Goal: Check status: Check status

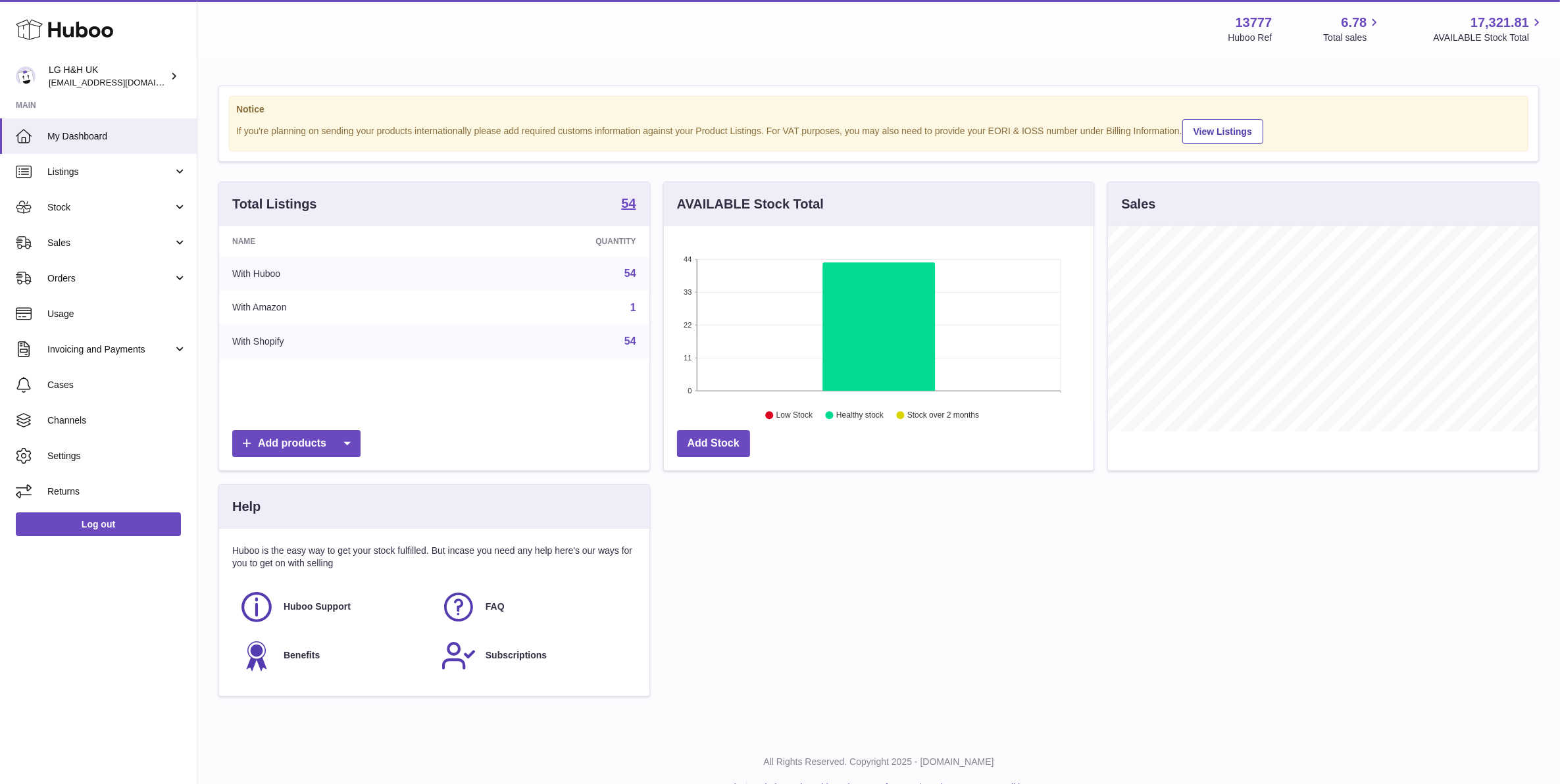
scroll to position [205, 429]
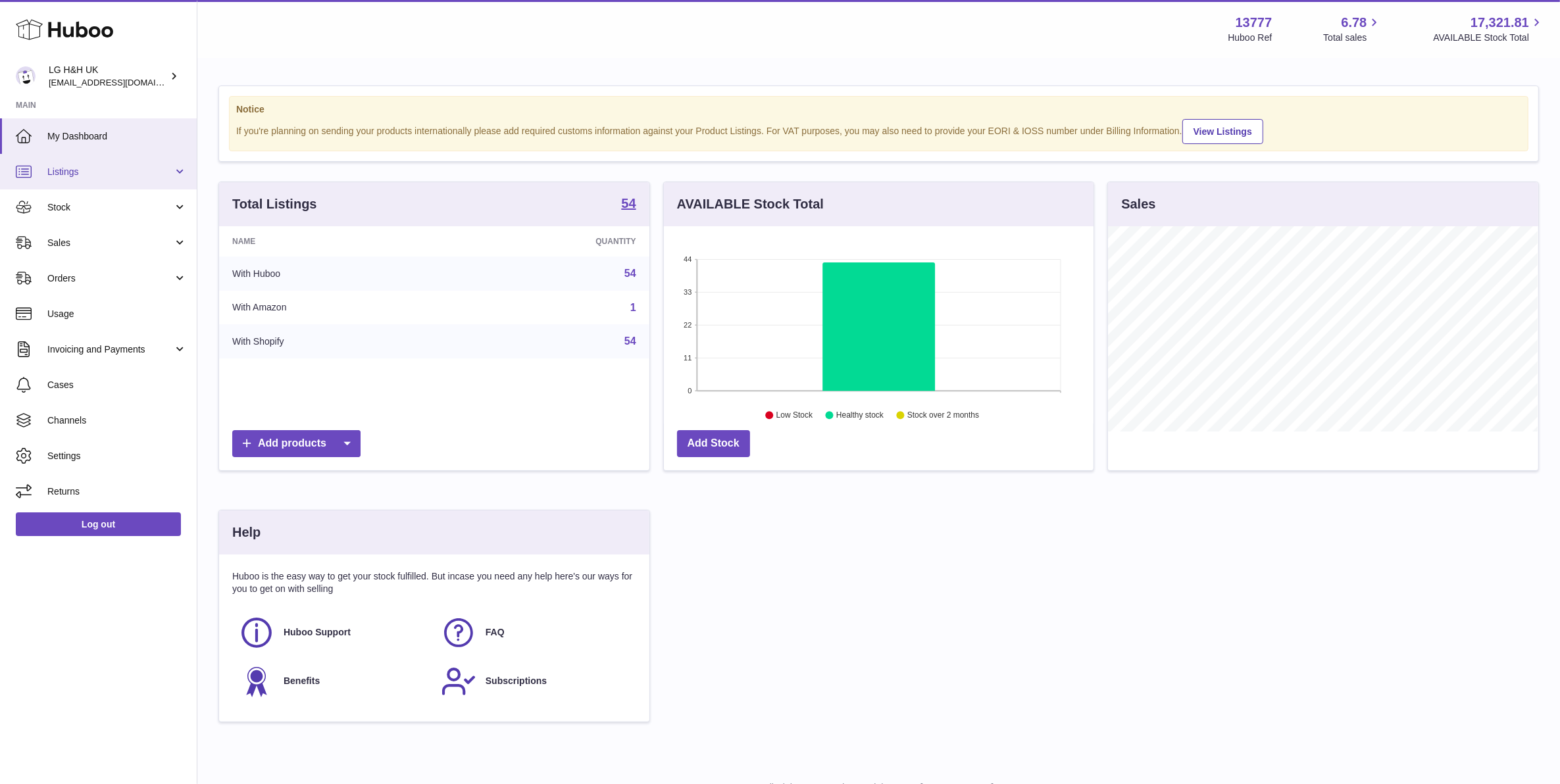
click at [99, 173] on span "Listings" at bounding box center [110, 172] width 125 height 13
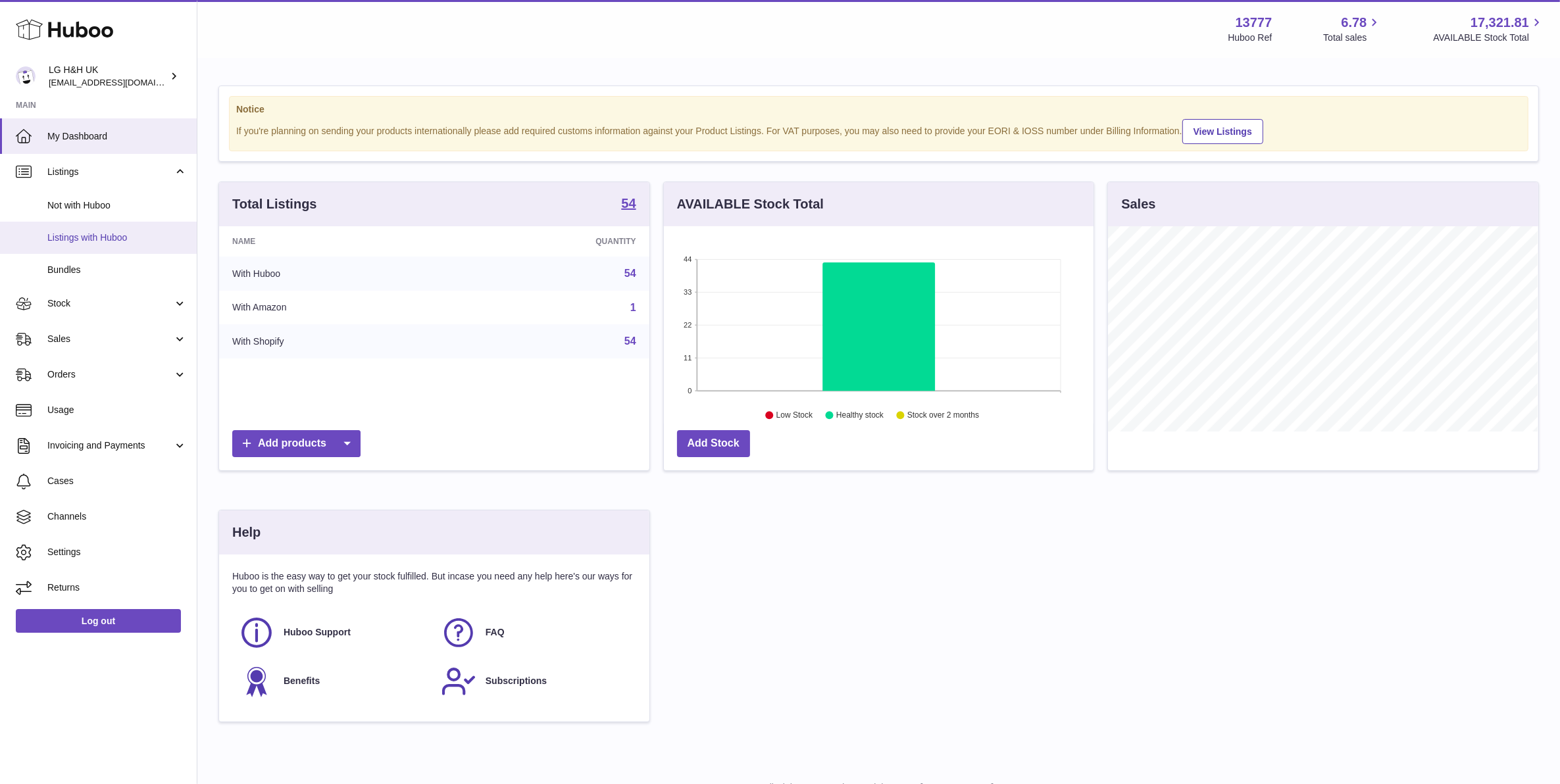
click at [107, 232] on span "Listings with Huboo" at bounding box center [117, 238] width 140 height 13
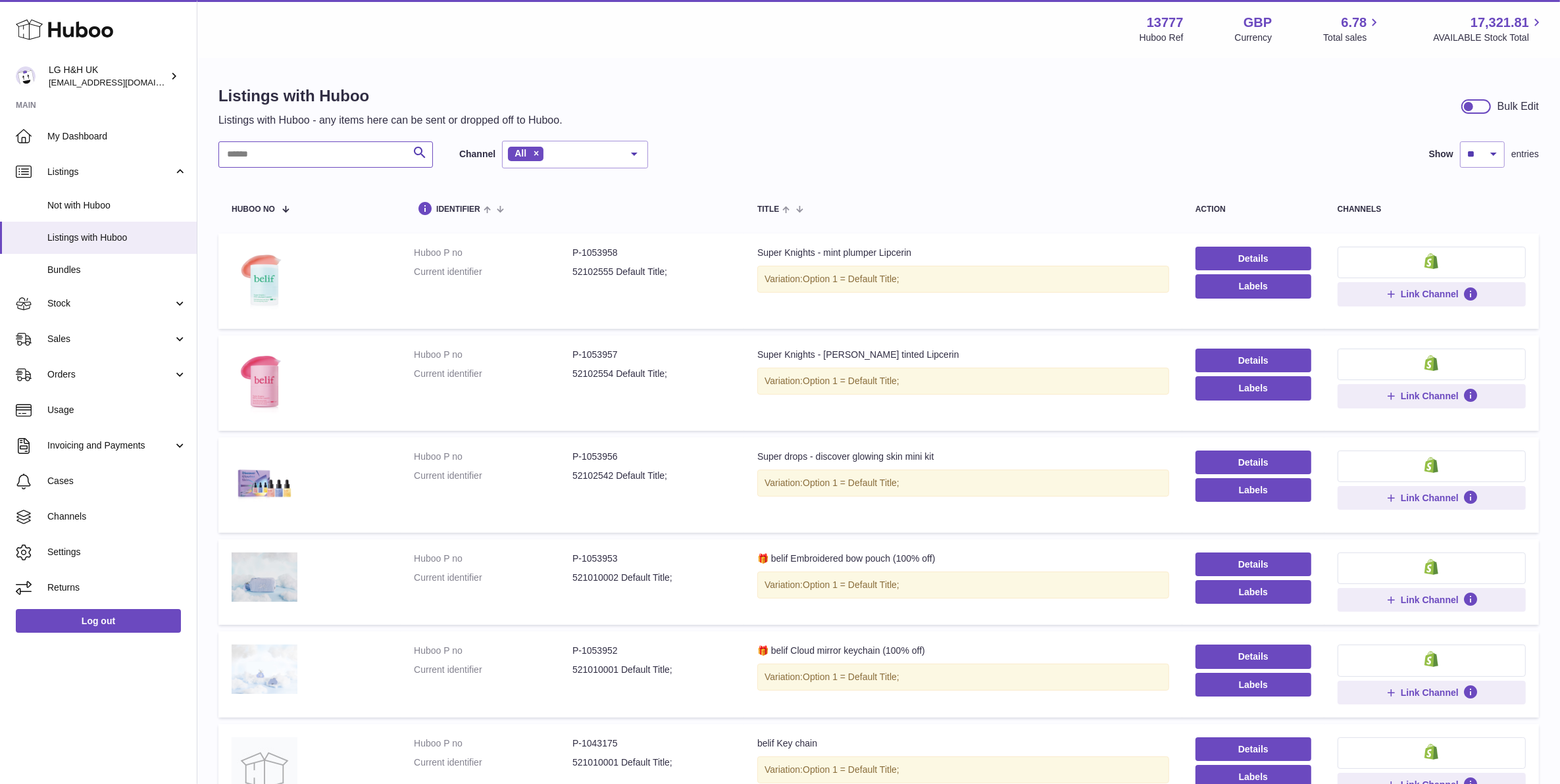
click at [346, 154] on input "text" at bounding box center [325, 154] width 215 height 26
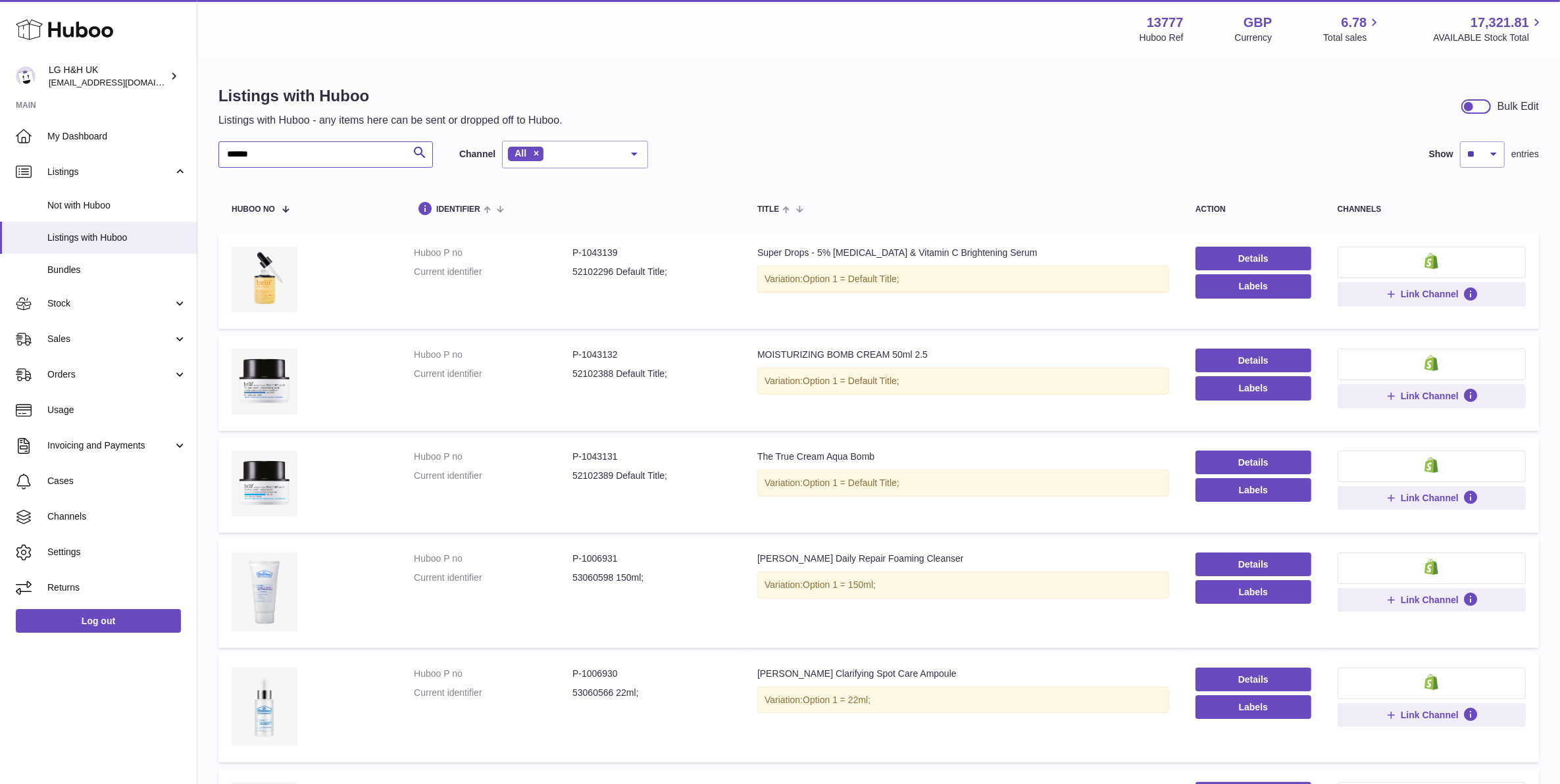
type input "******"
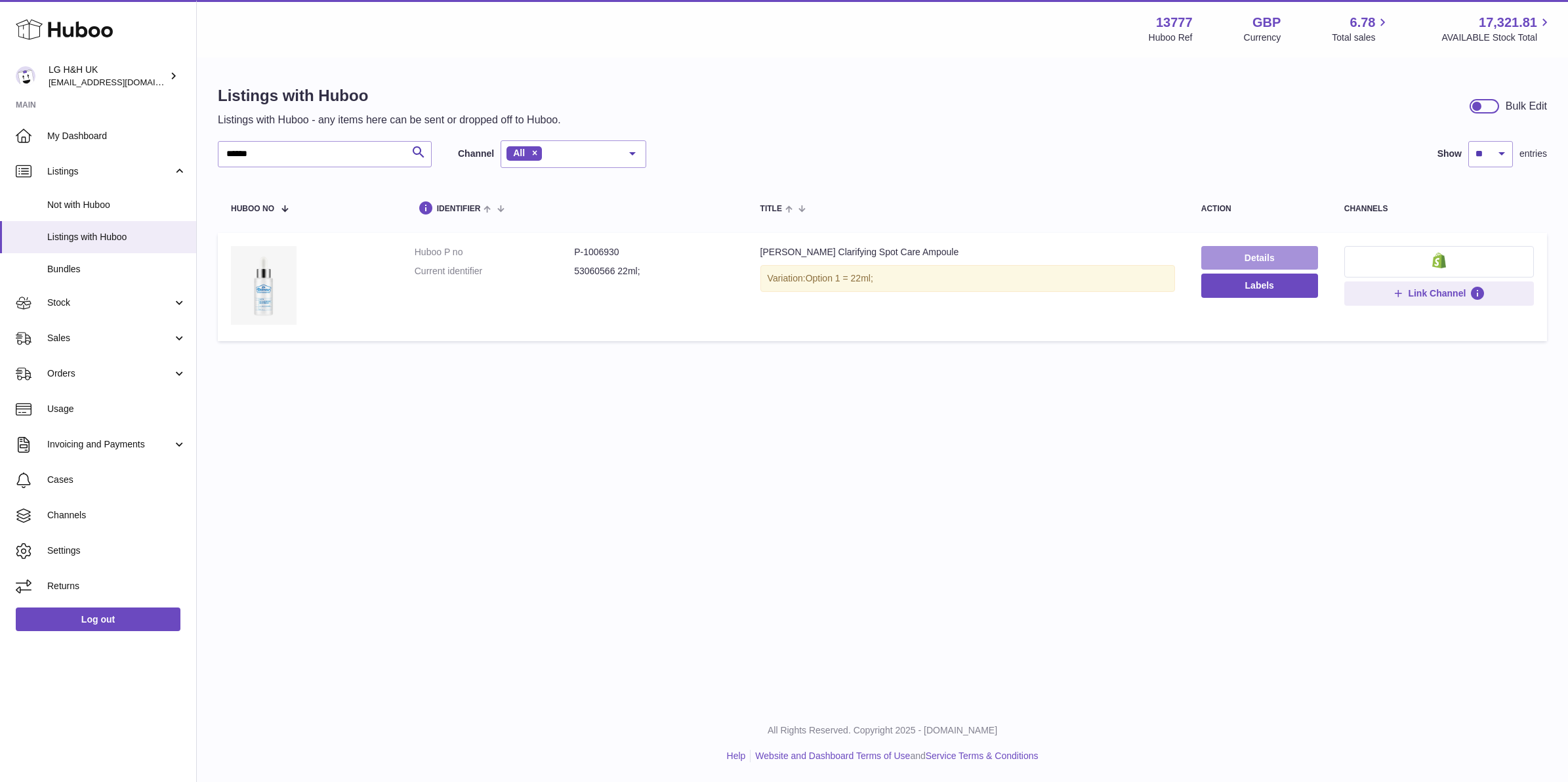
click at [1267, 250] on link "Details" at bounding box center [1259, 257] width 117 height 23
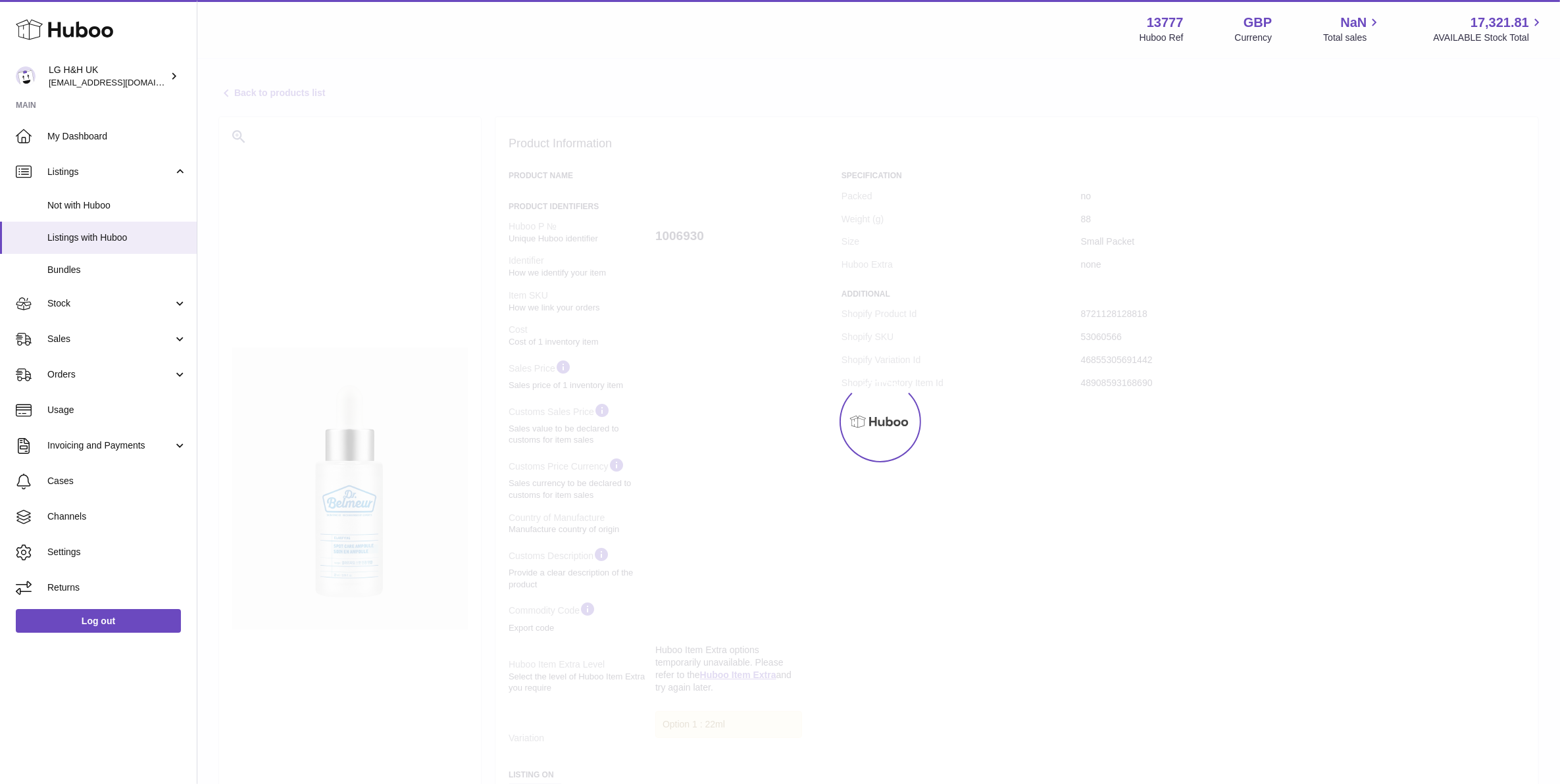
select select
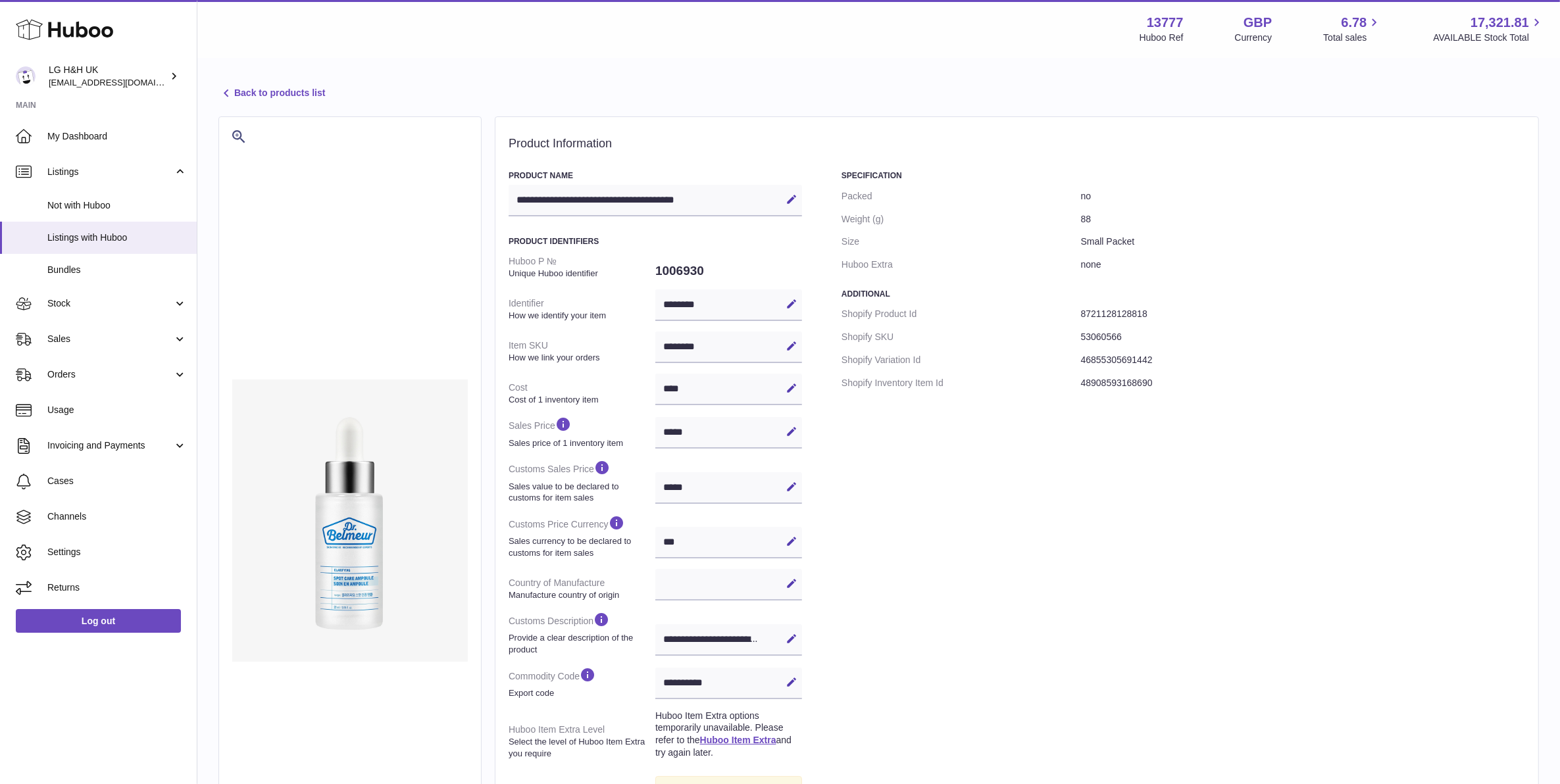
click at [253, 93] on link "Back to products list" at bounding box center [272, 93] width 107 height 16
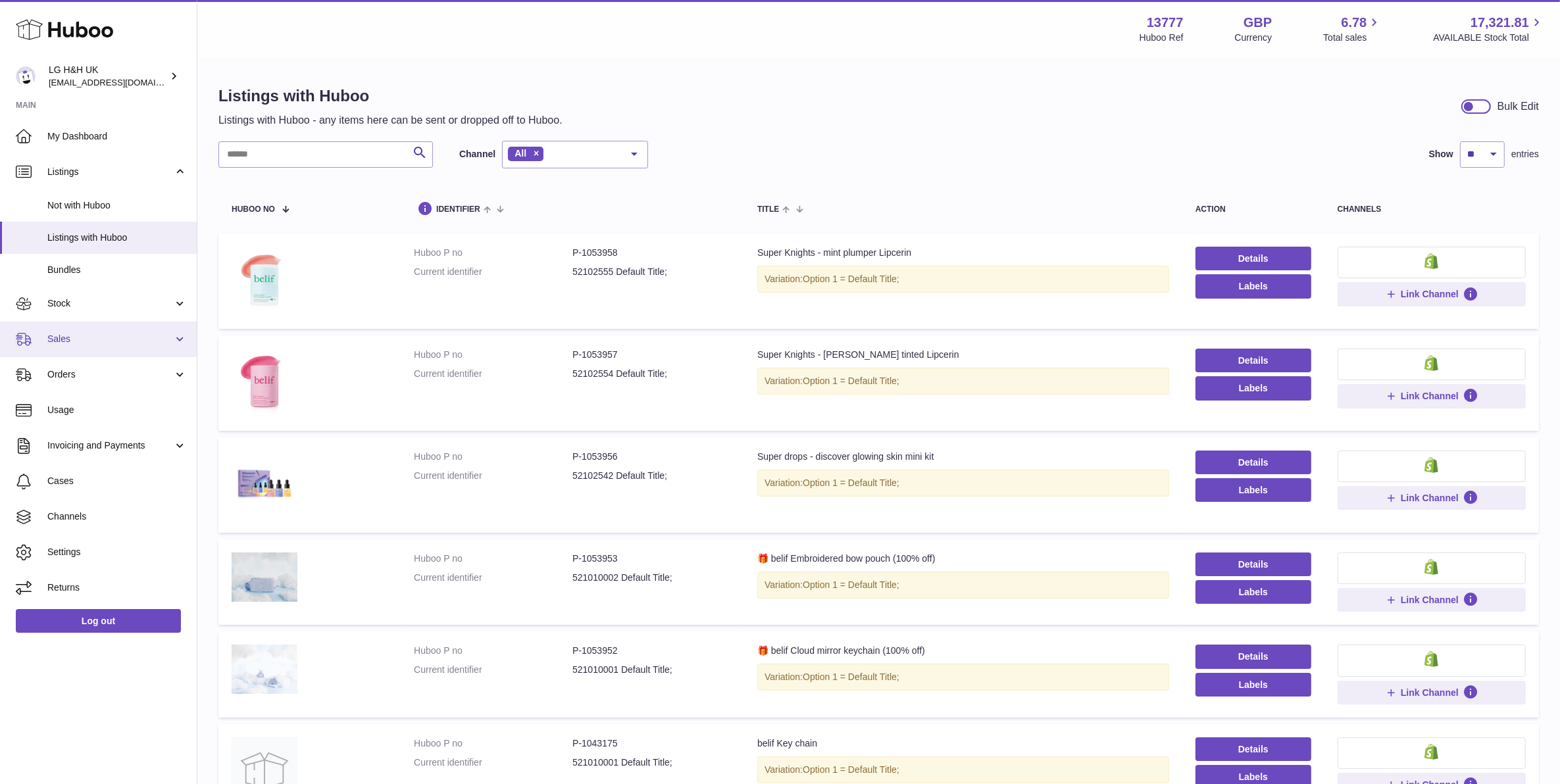
click at [60, 334] on span "Sales" at bounding box center [110, 339] width 125 height 13
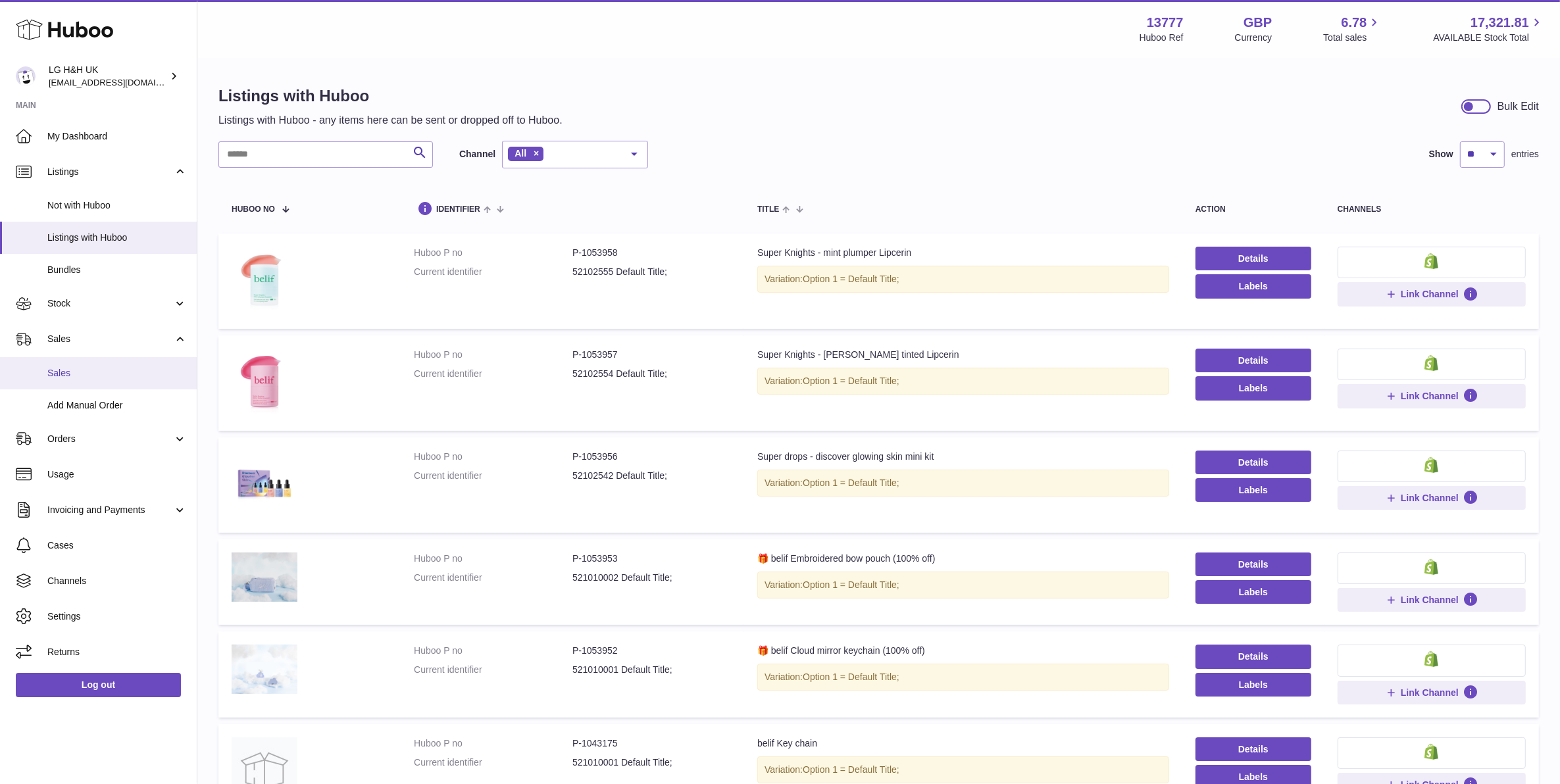
click at [81, 369] on span "Sales" at bounding box center [117, 373] width 140 height 13
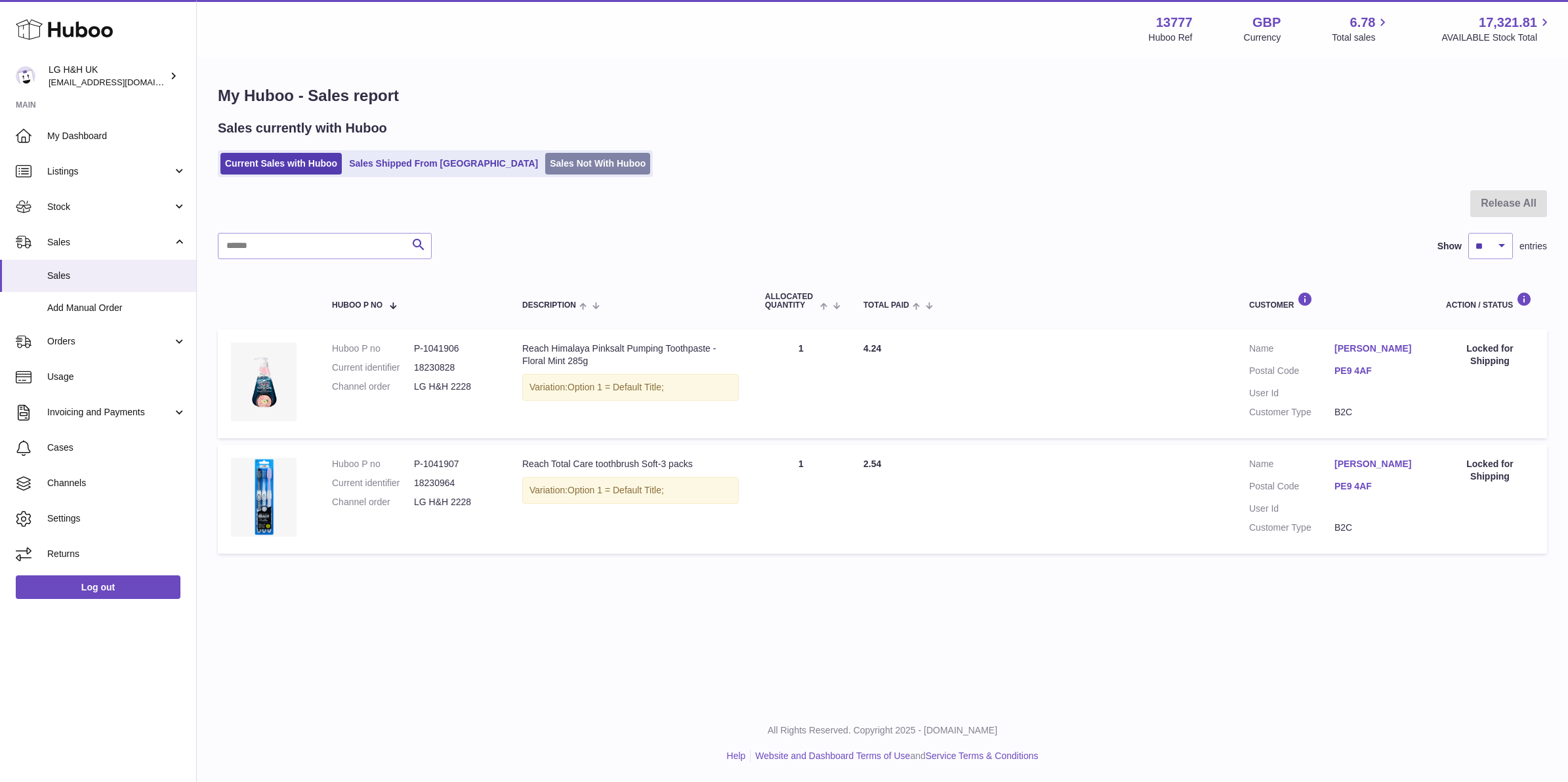
click at [545, 167] on link "Sales Not With Huboo" at bounding box center [597, 164] width 105 height 21
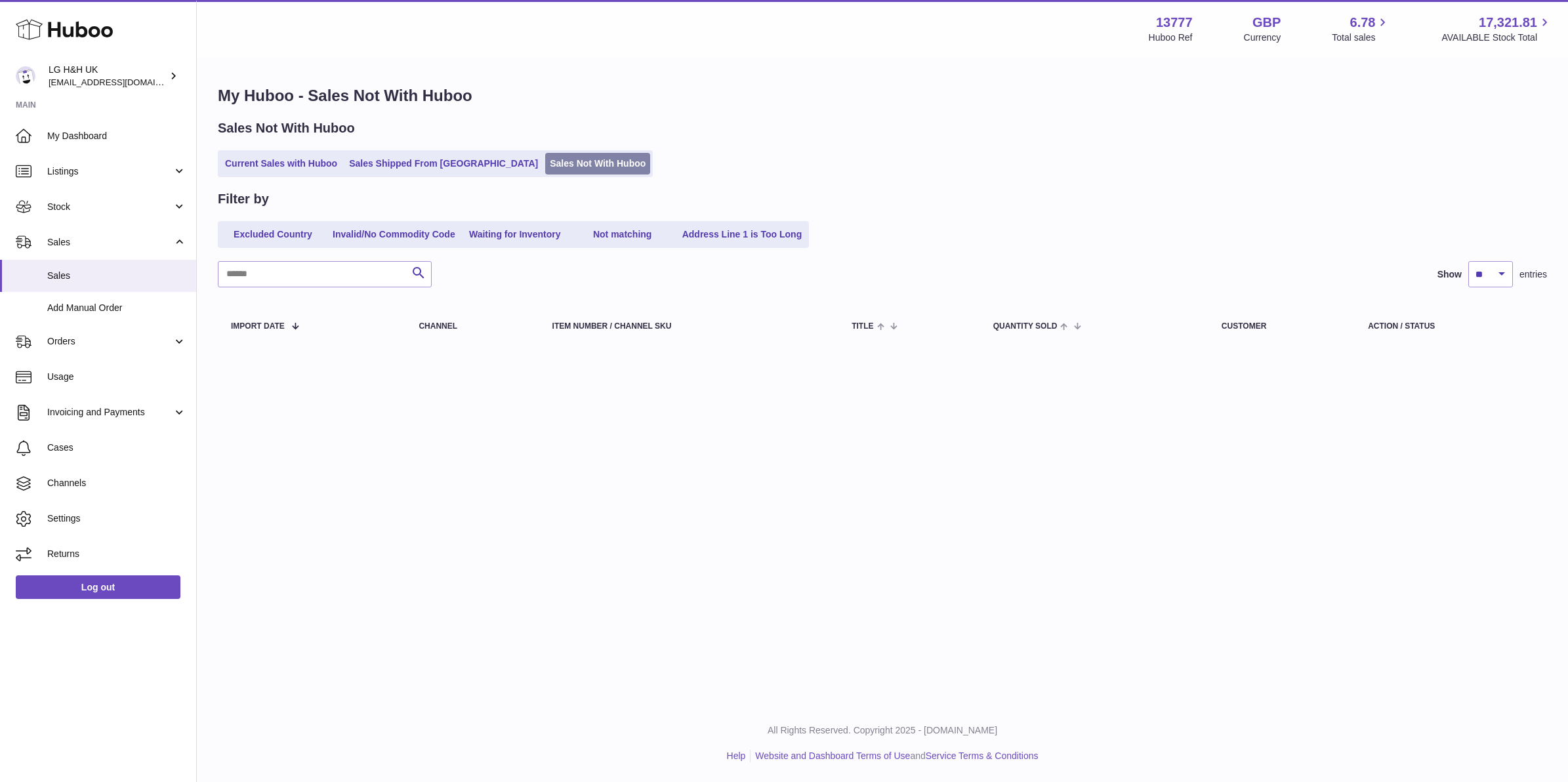
click at [545, 165] on link "Sales Not With Huboo" at bounding box center [597, 164] width 105 height 21
click at [99, 215] on link "Stock" at bounding box center [98, 206] width 196 height 36
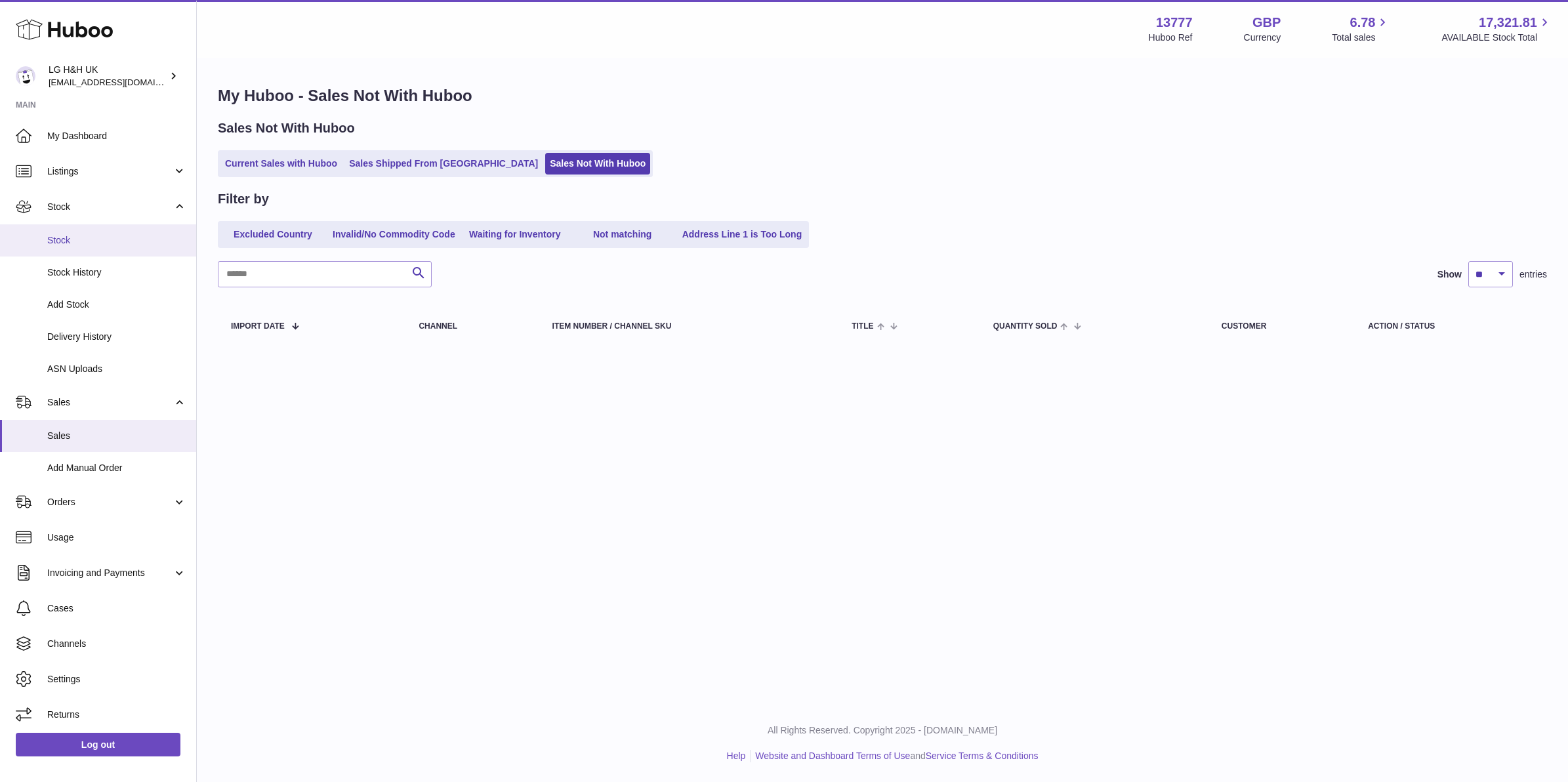
click at [95, 237] on span "Stock" at bounding box center [117, 240] width 139 height 13
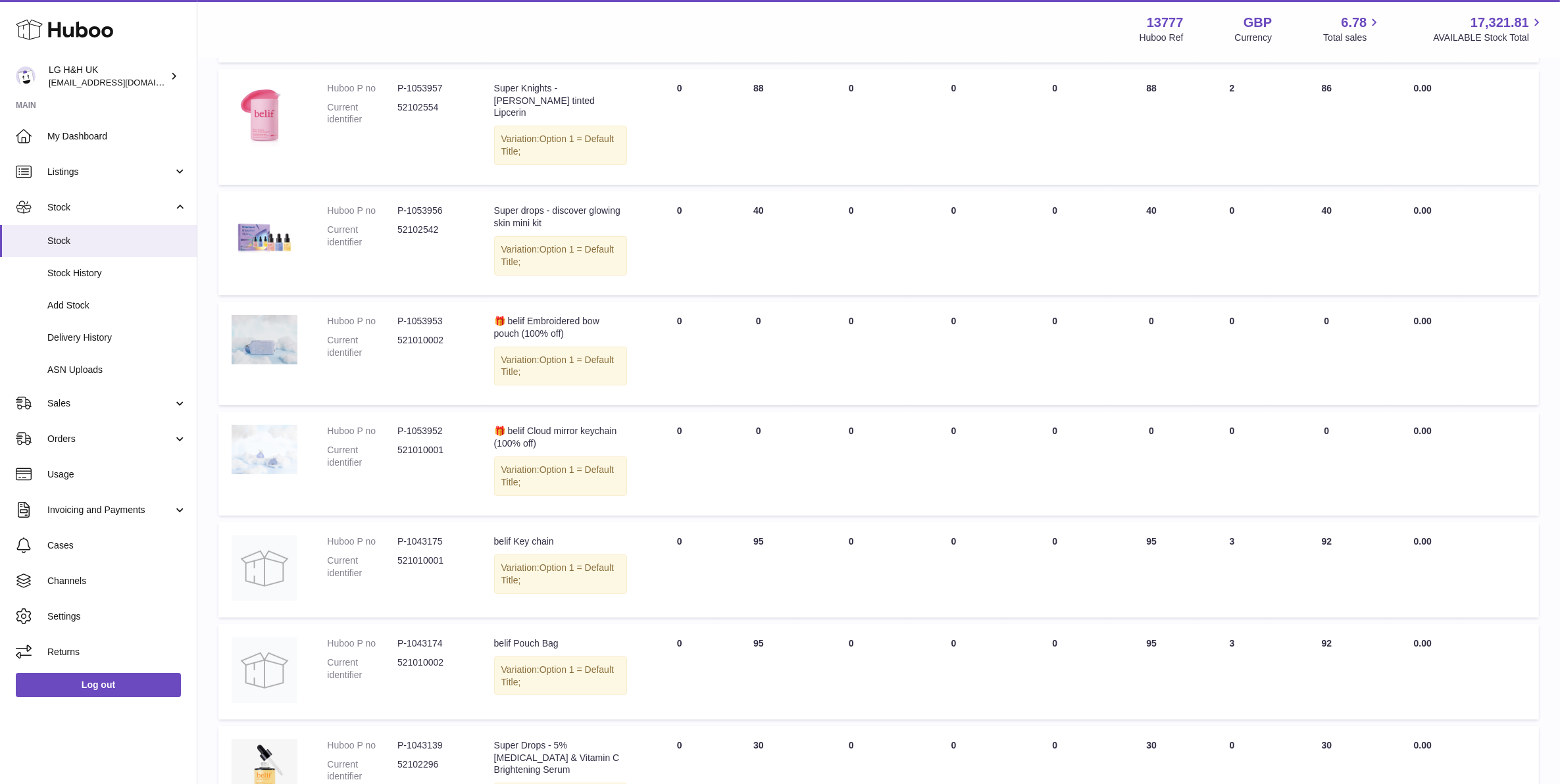
scroll to position [329, 0]
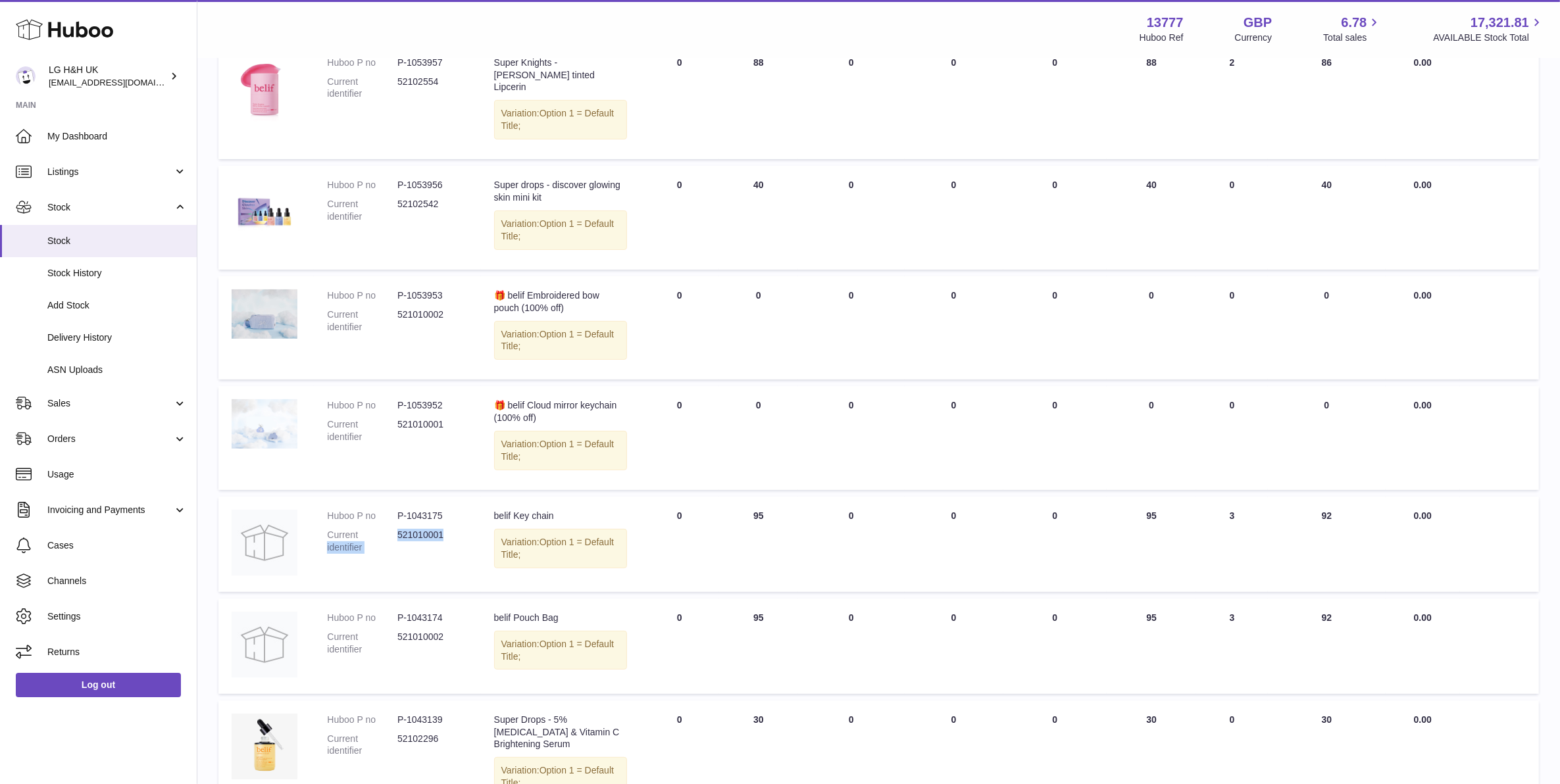
drag, startPoint x: 449, startPoint y: 527, endPoint x: 393, endPoint y: 523, distance: 56.1
click at [393, 523] on dl "Huboo P no P-1043175 Current identifier 521010001" at bounding box center [397, 535] width 140 height 50
drag, startPoint x: 393, startPoint y: 523, endPoint x: 382, endPoint y: 418, distance: 105.6
click at [382, 418] on dt "Current identifier" at bounding box center [362, 431] width 71 height 25
drag, startPoint x: 443, startPoint y: 393, endPoint x: 382, endPoint y: 386, distance: 61.4
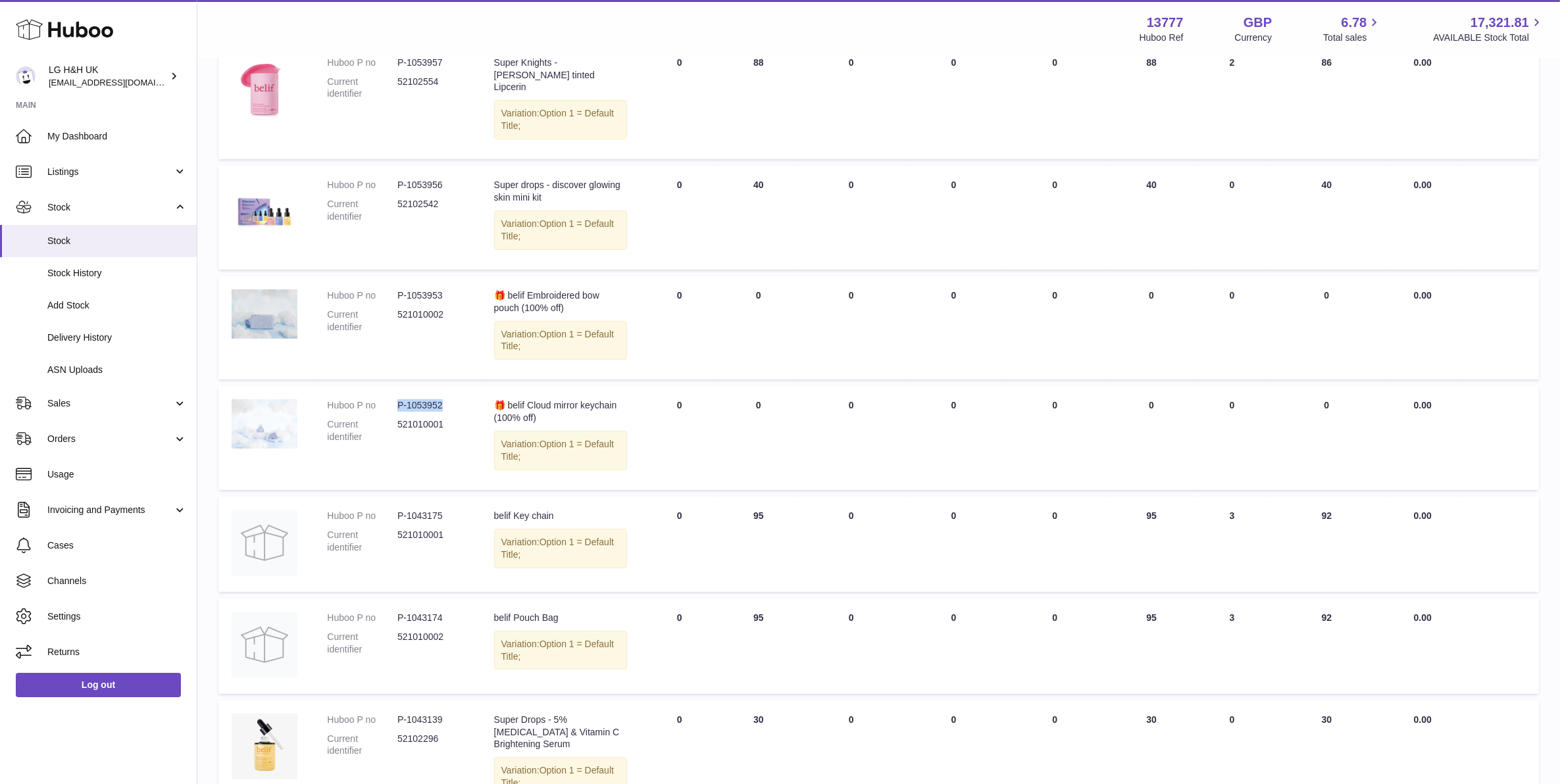
click at [382, 386] on td "Huboo P no P-1053952 Current identifier 521010001" at bounding box center [396, 438] width 166 height 104
click at [87, 399] on span "Sales" at bounding box center [110, 403] width 125 height 13
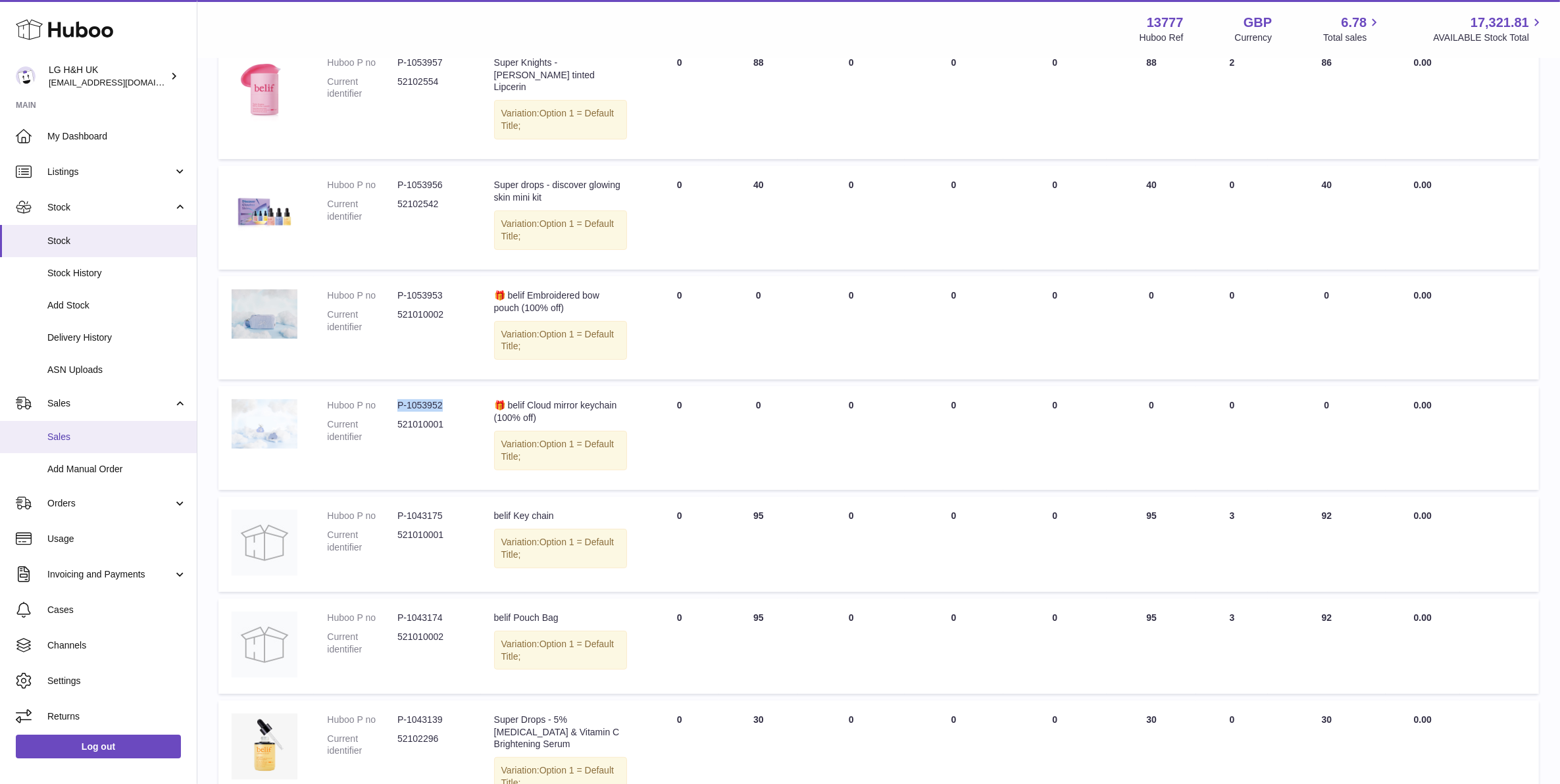
click at [80, 432] on span "Sales" at bounding box center [117, 437] width 140 height 13
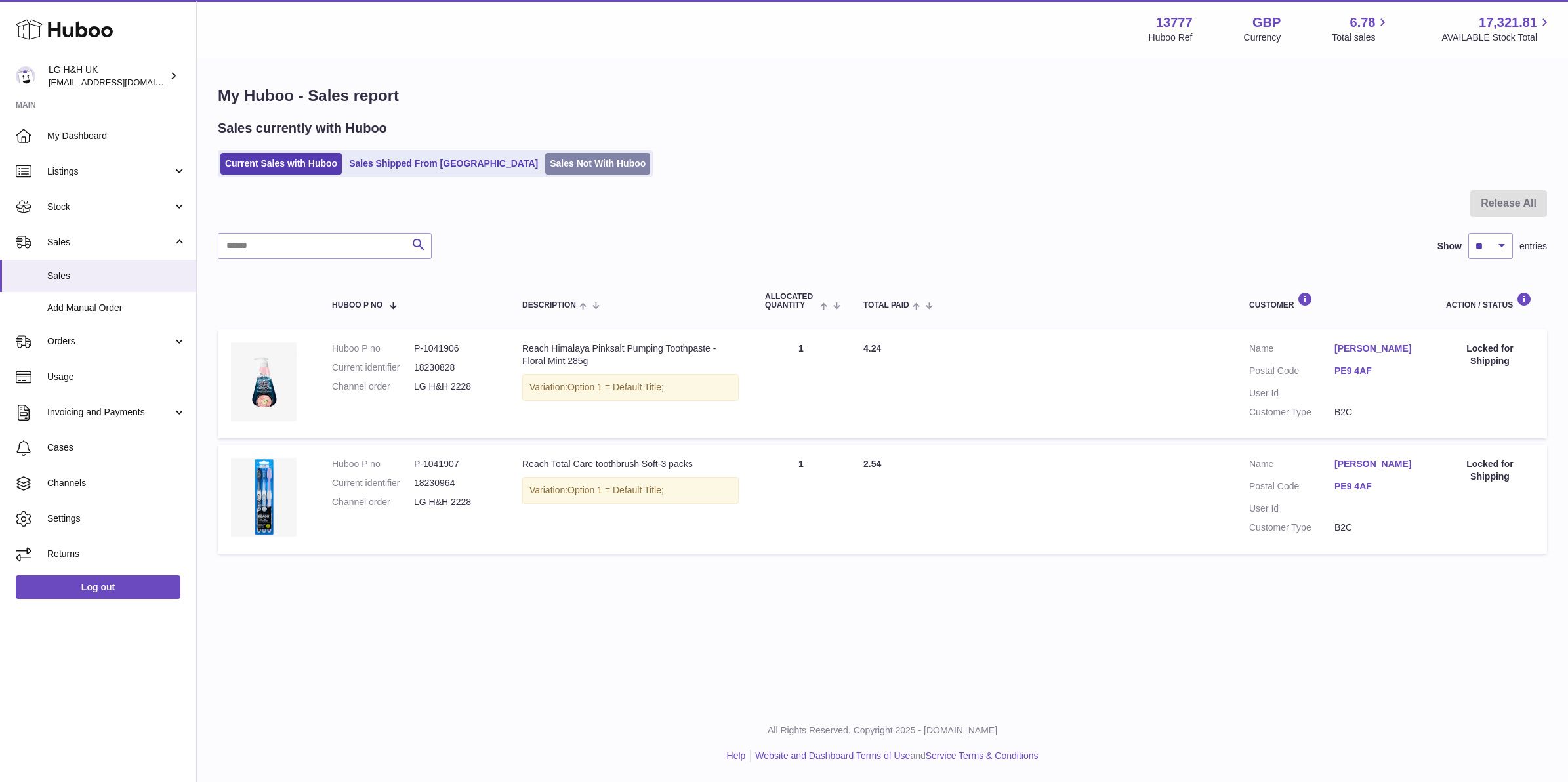
click at [552, 172] on link "Sales Not With Huboo" at bounding box center [597, 164] width 105 height 21
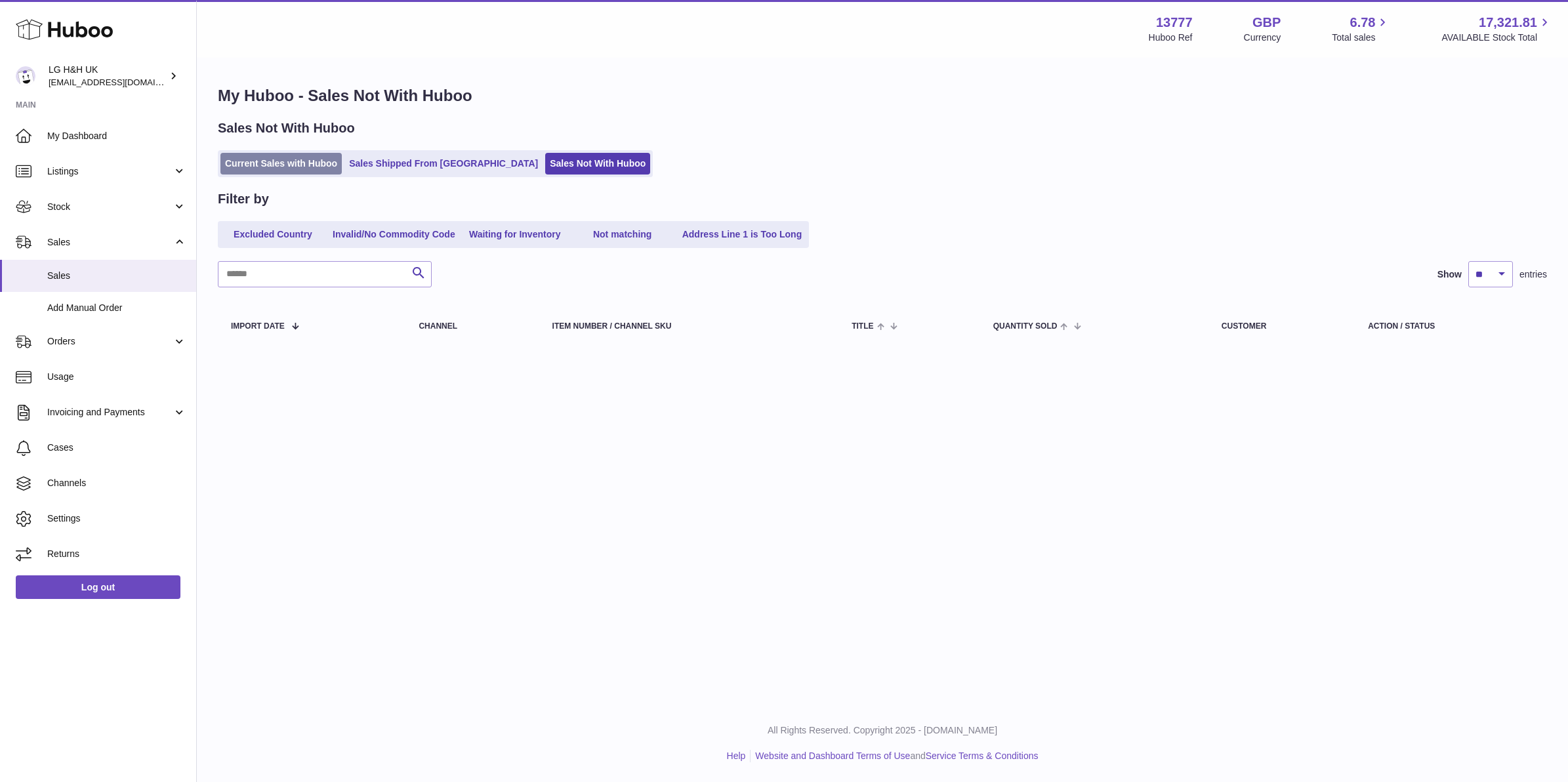
click at [267, 167] on link "Current Sales with Huboo" at bounding box center [281, 164] width 121 height 21
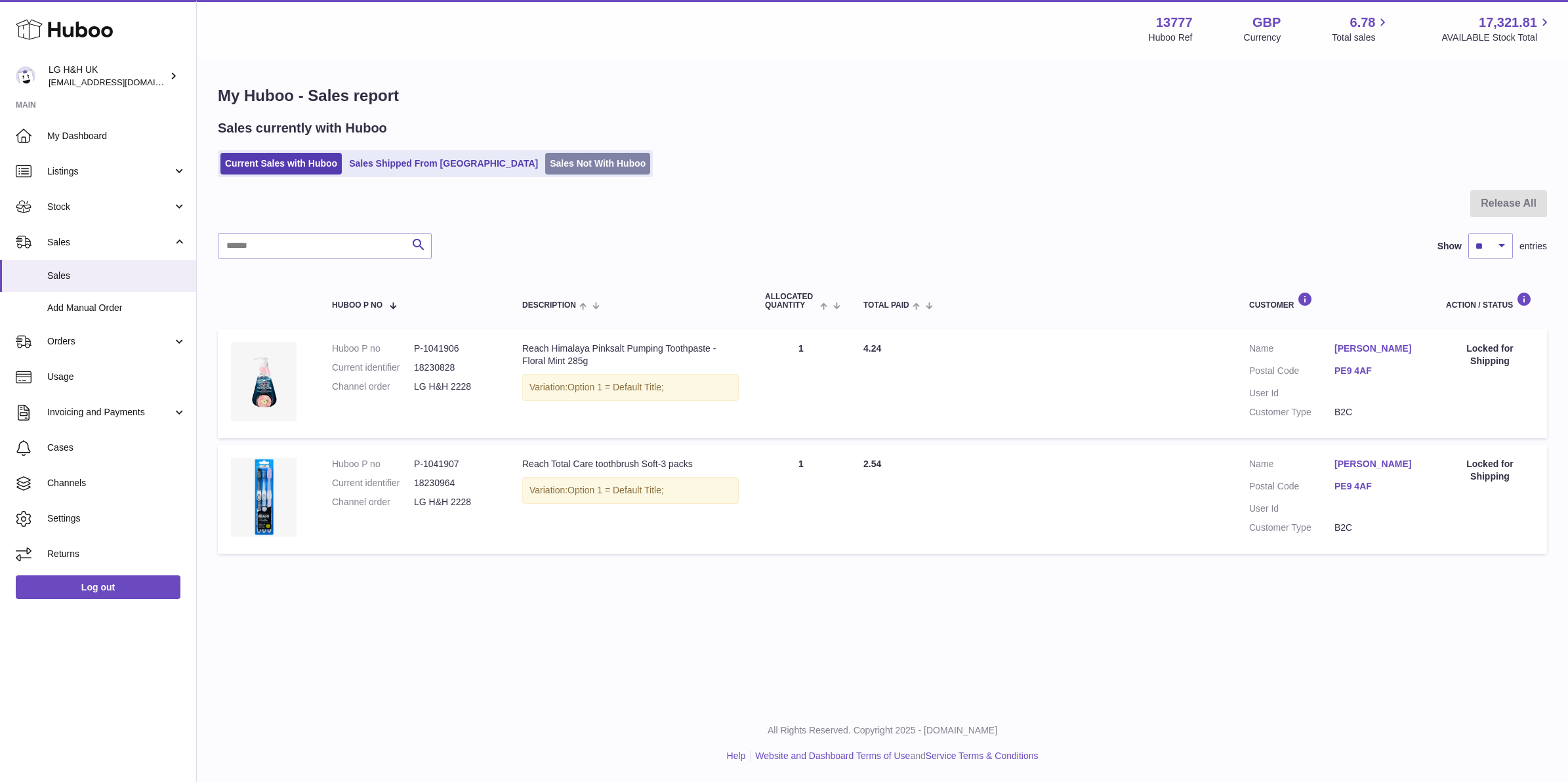
click at [545, 170] on link "Sales Not With Huboo" at bounding box center [597, 164] width 105 height 21
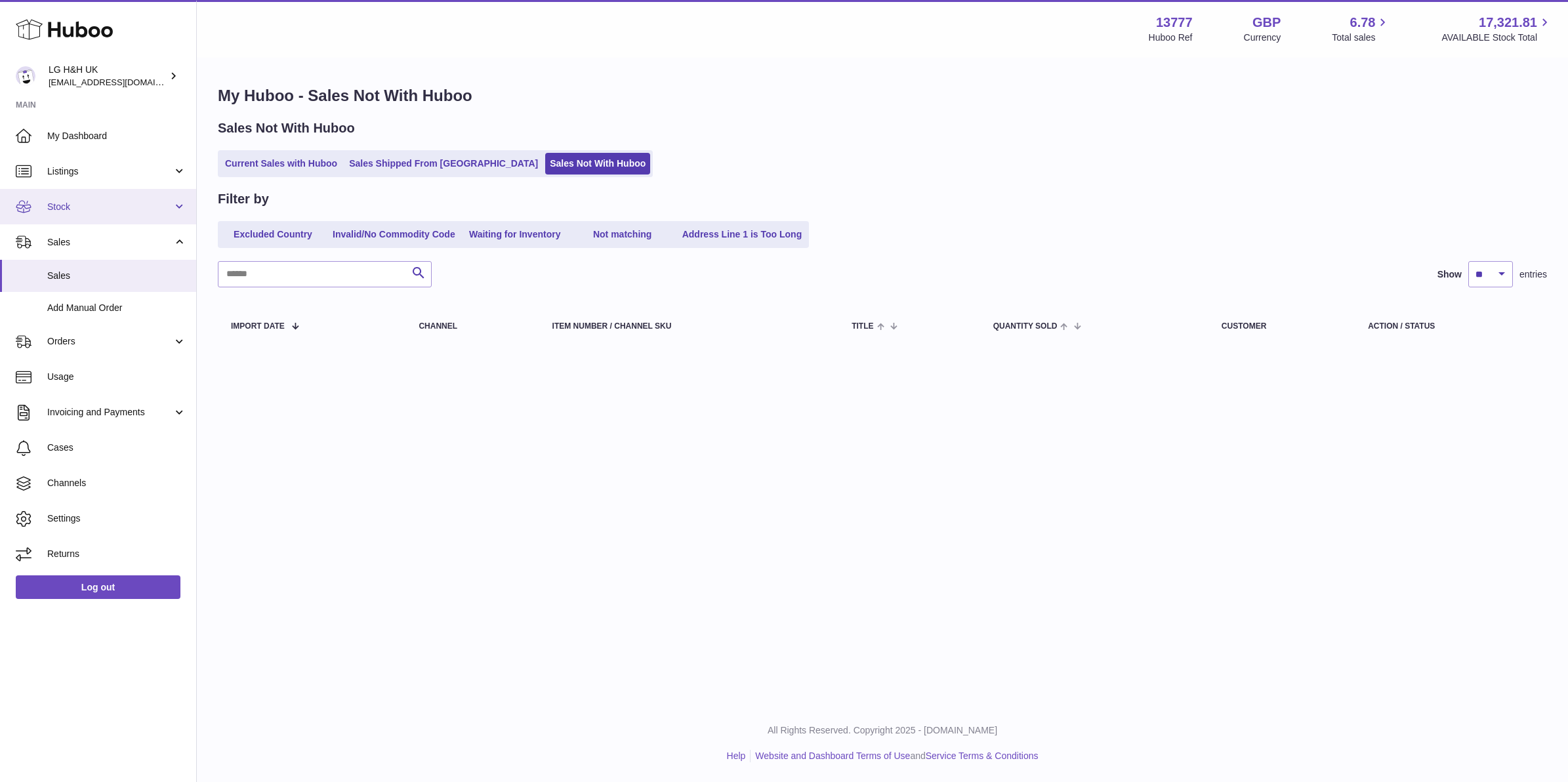
click at [75, 197] on link "Stock" at bounding box center [98, 206] width 196 height 36
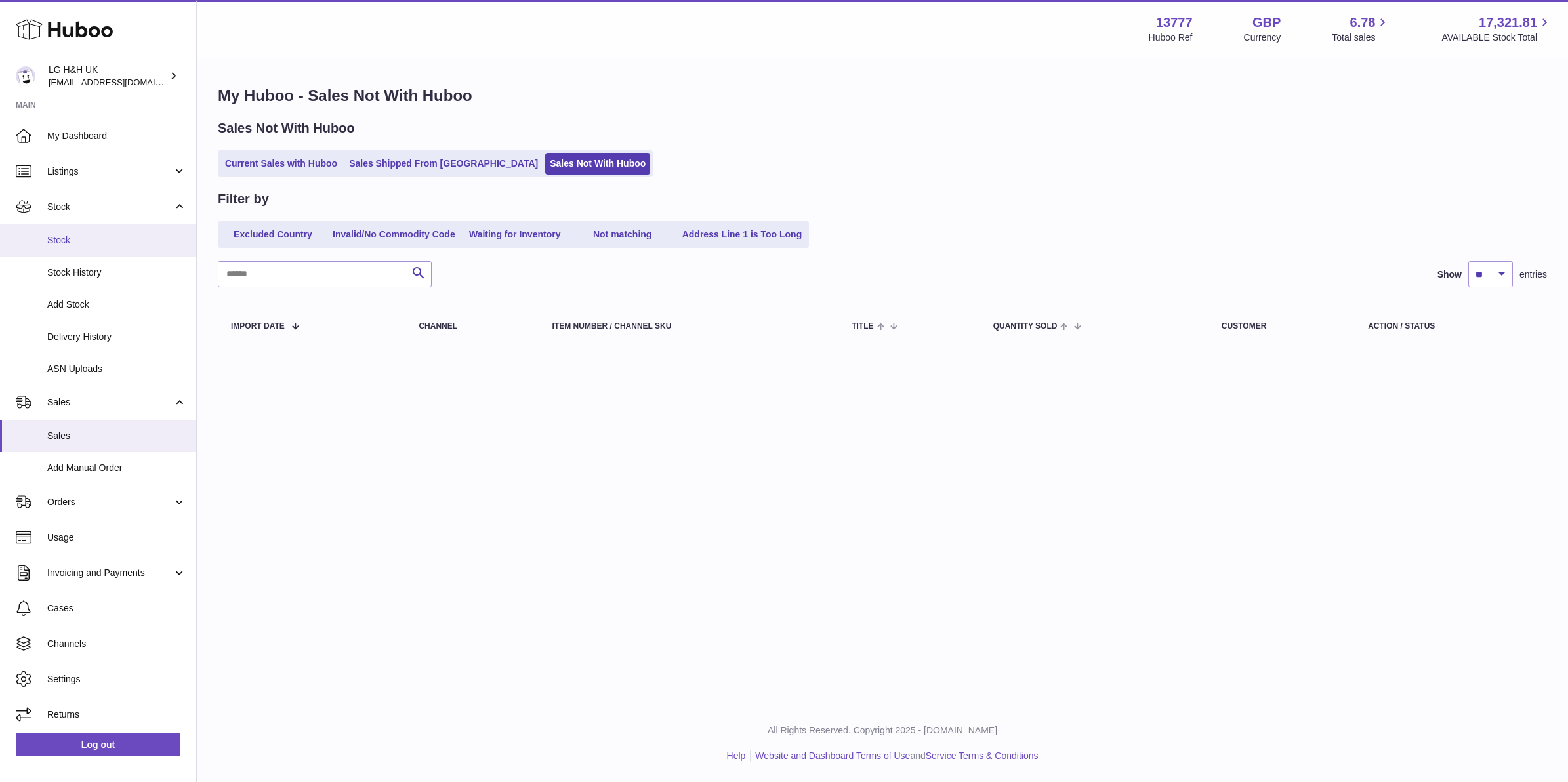
click at [85, 250] on link "Stock" at bounding box center [98, 240] width 196 height 32
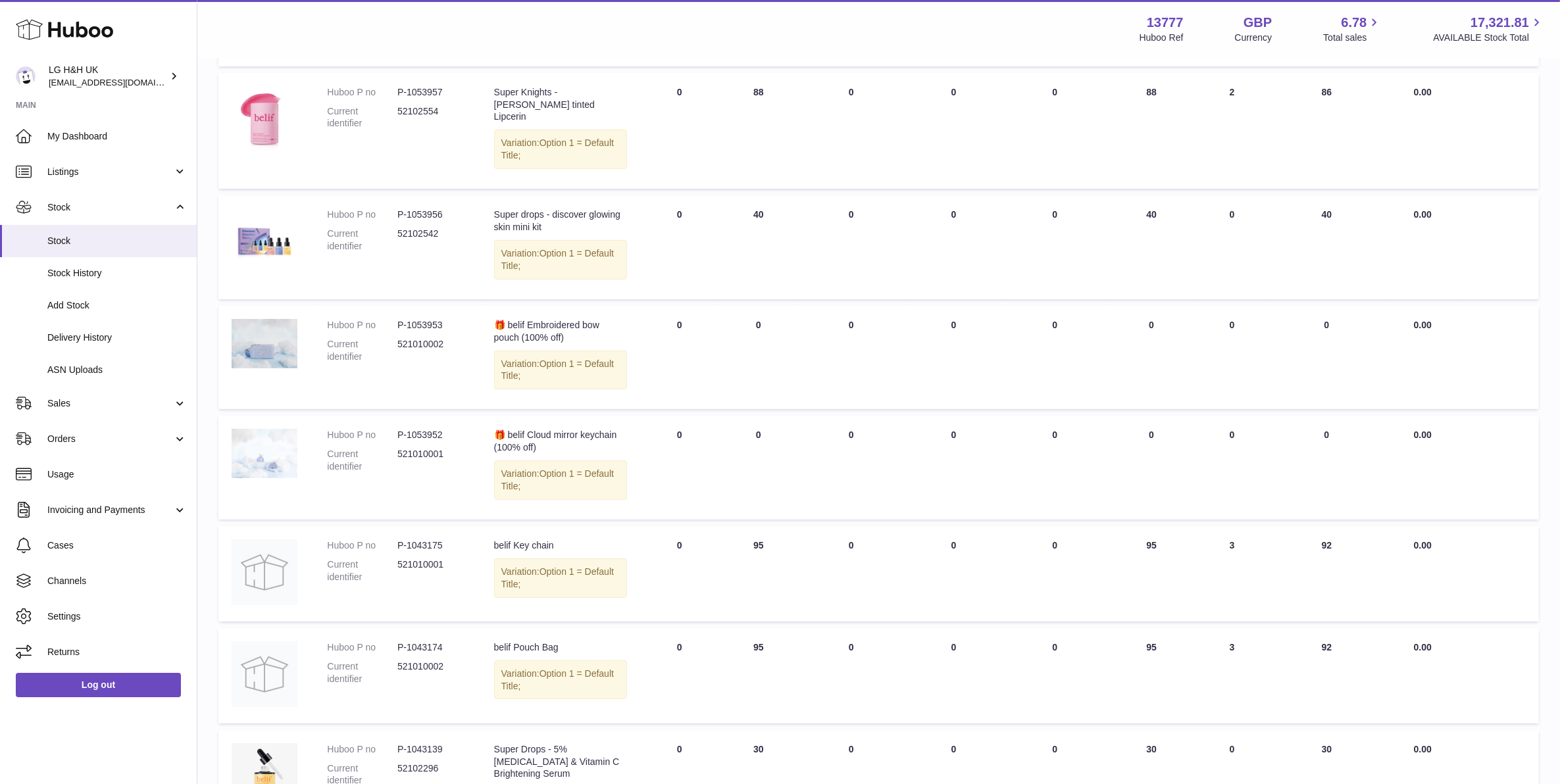
scroll to position [329, 0]
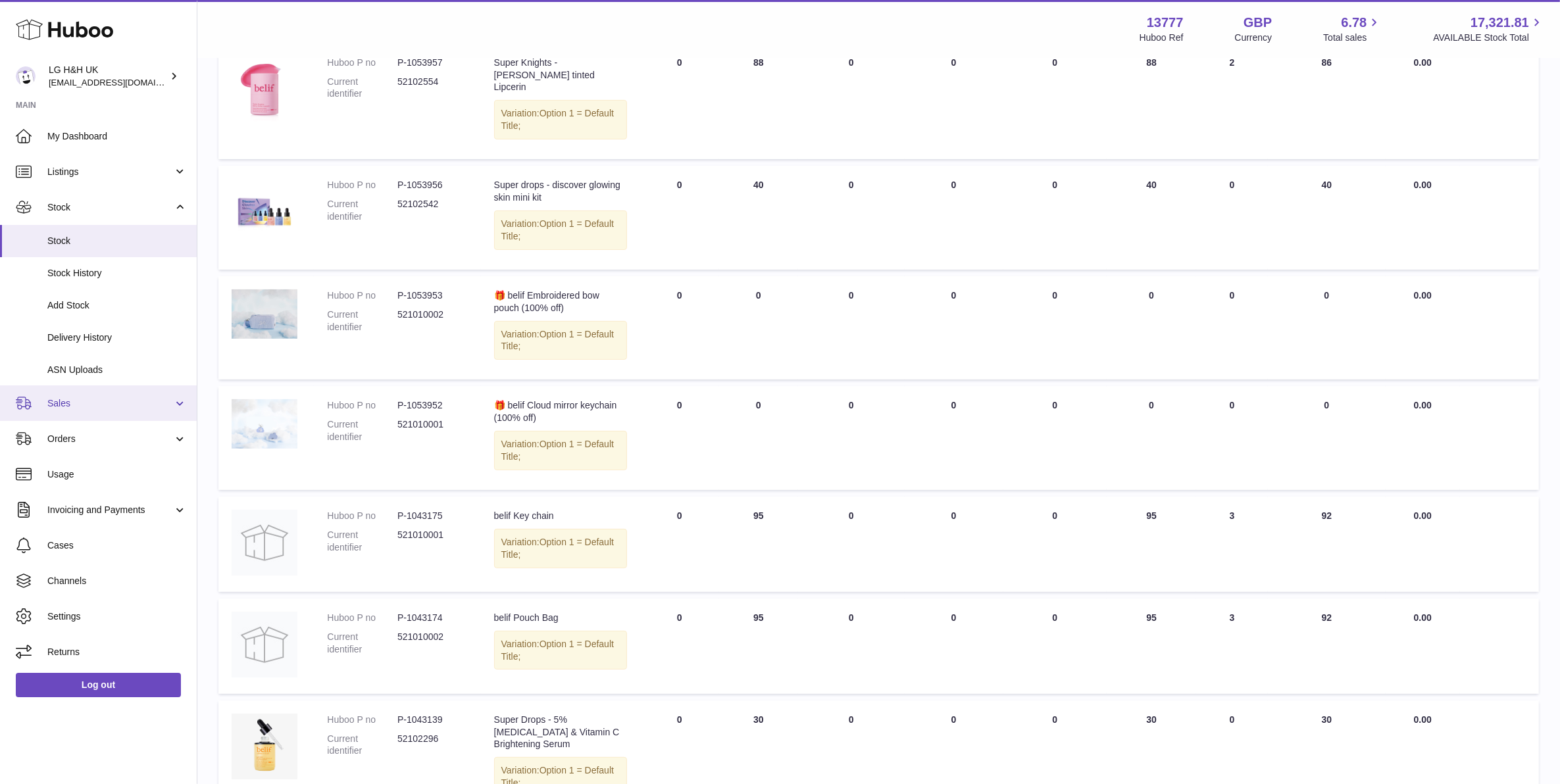
click at [90, 417] on link "Sales" at bounding box center [98, 403] width 197 height 36
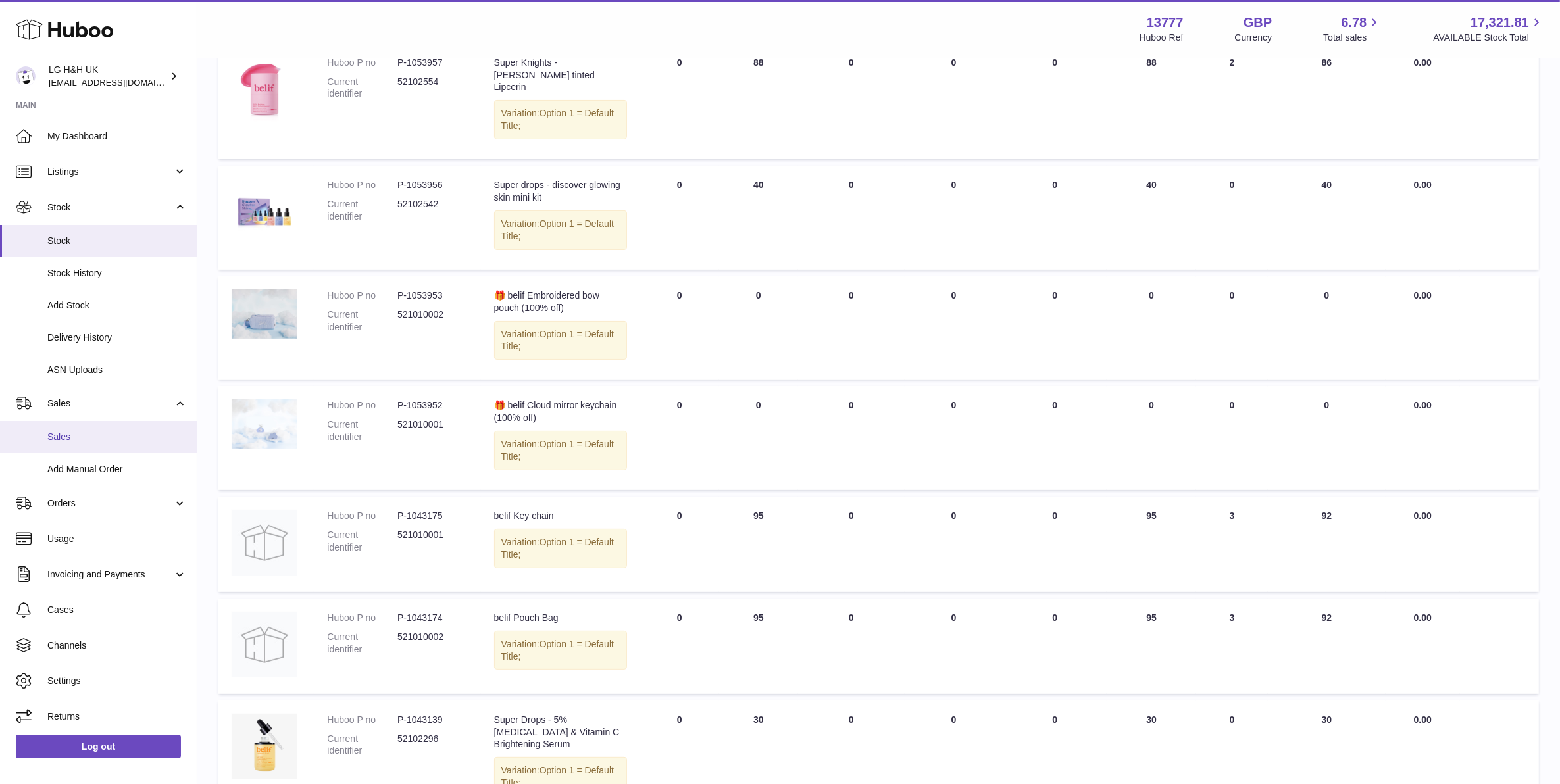
click at [81, 439] on span "Sales" at bounding box center [117, 437] width 140 height 13
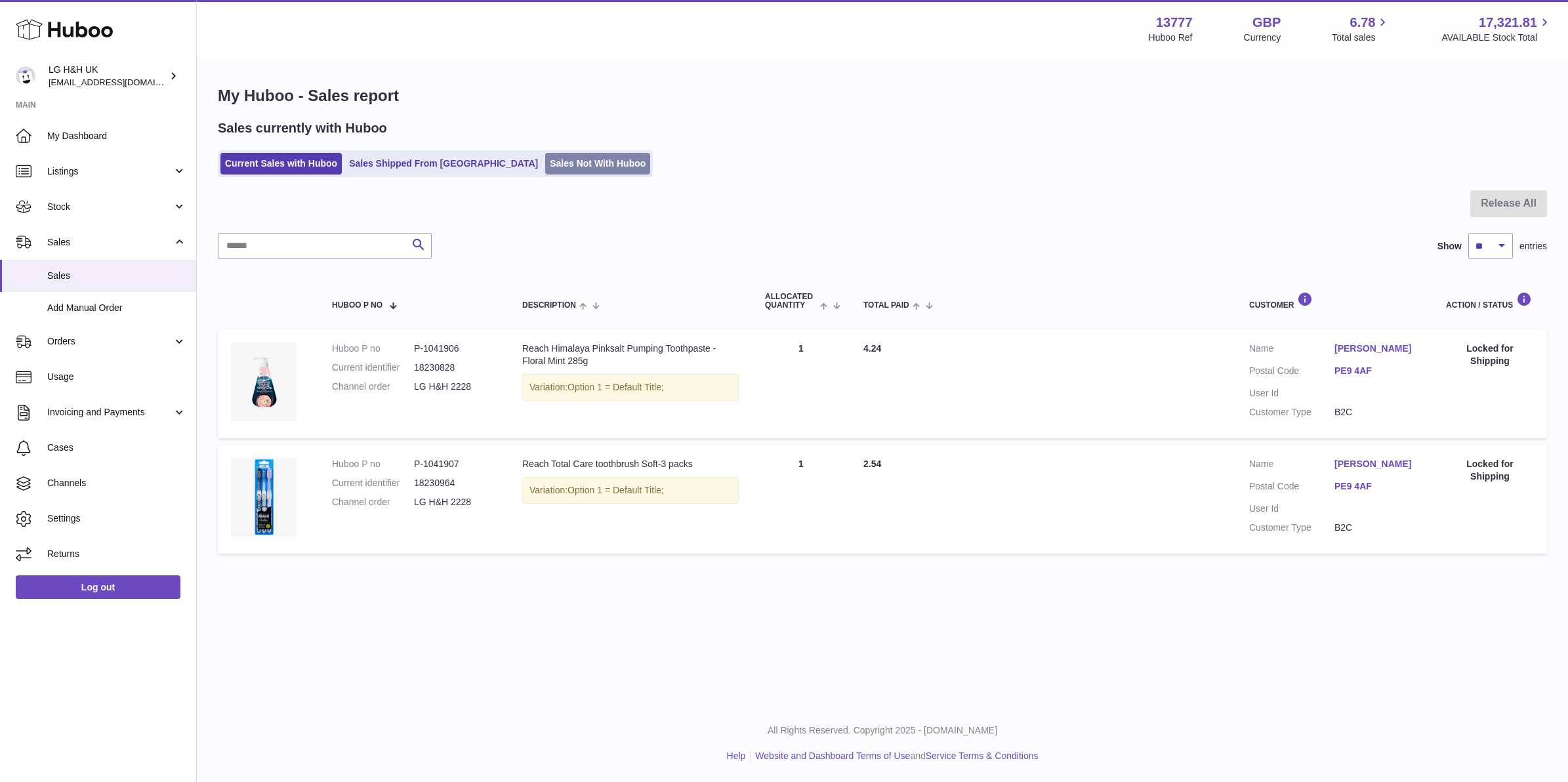
click at [551, 162] on link "Sales Not With Huboo" at bounding box center [597, 164] width 105 height 21
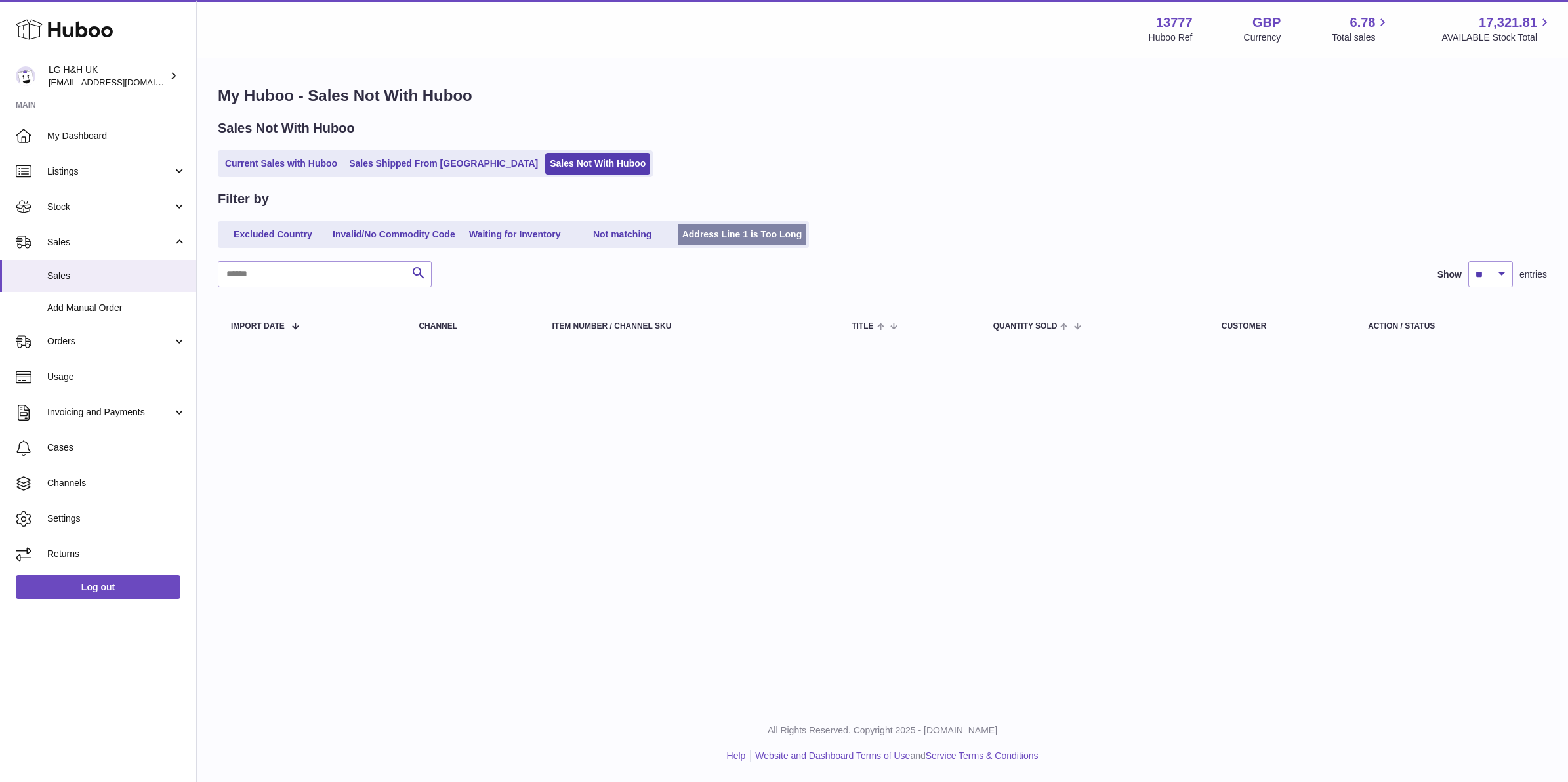
click at [737, 230] on link "Address Line 1 is Too Long" at bounding box center [742, 234] width 130 height 21
click at [599, 237] on link "Not matching" at bounding box center [622, 234] width 105 height 21
click at [427, 243] on link "Invalid/No Commodity Code" at bounding box center [394, 234] width 132 height 21
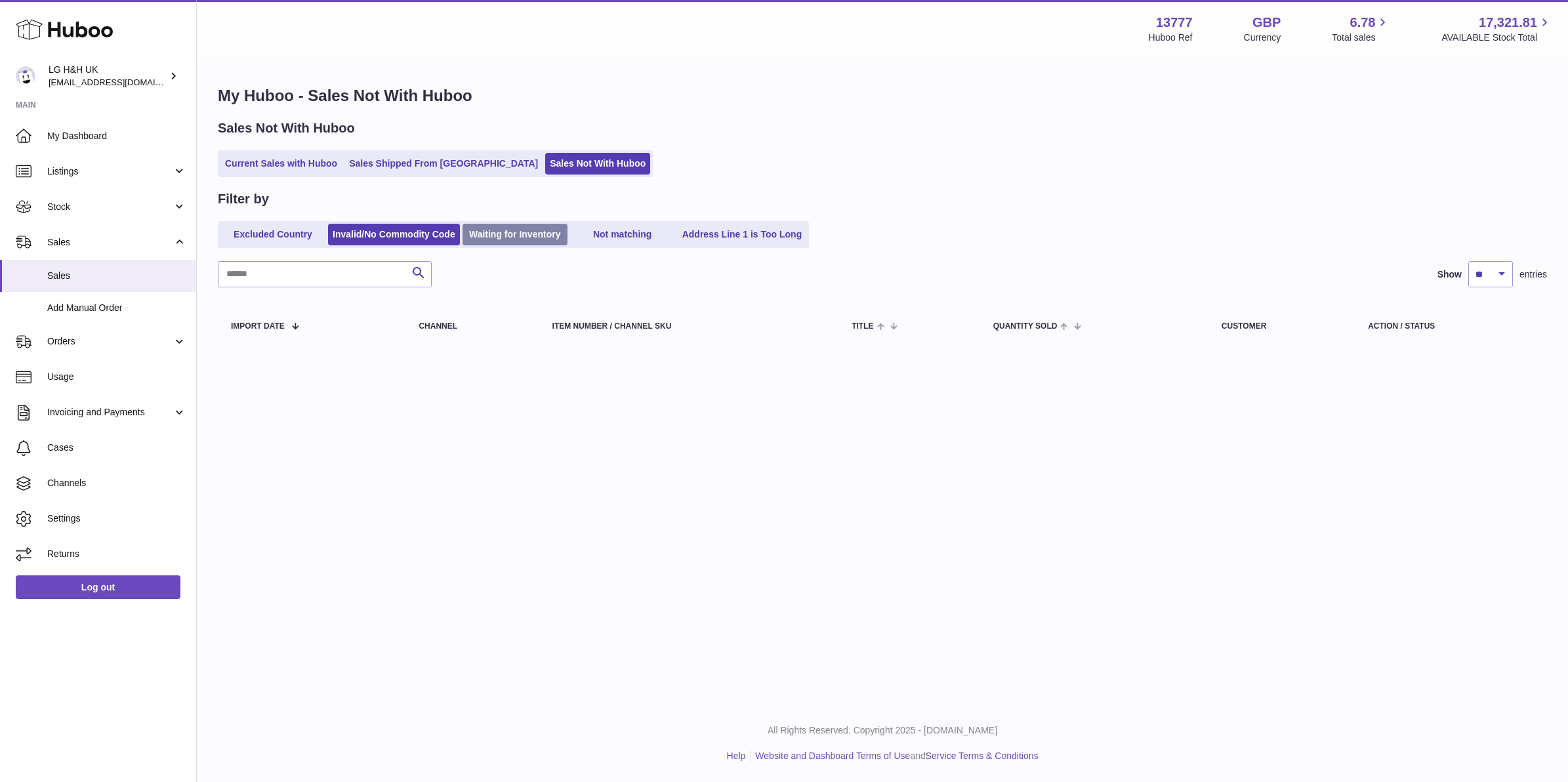
click at [549, 237] on link "Waiting for Inventory" at bounding box center [515, 234] width 105 height 21
click at [614, 236] on link "Not matching" at bounding box center [622, 234] width 105 height 21
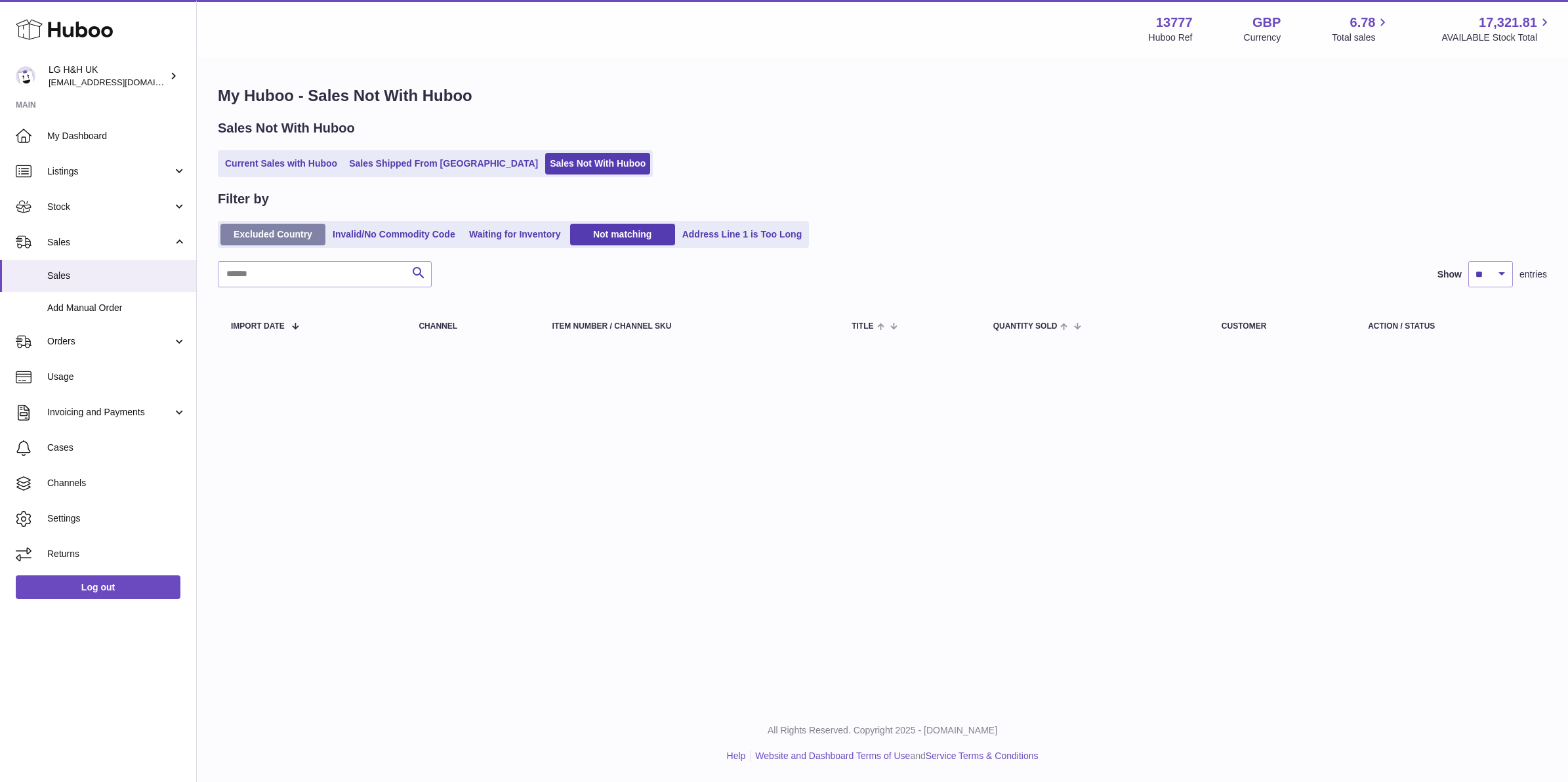
click at [300, 234] on link "Excluded Country" at bounding box center [273, 234] width 105 height 21
click at [274, 163] on link "Current Sales with Huboo" at bounding box center [281, 164] width 121 height 21
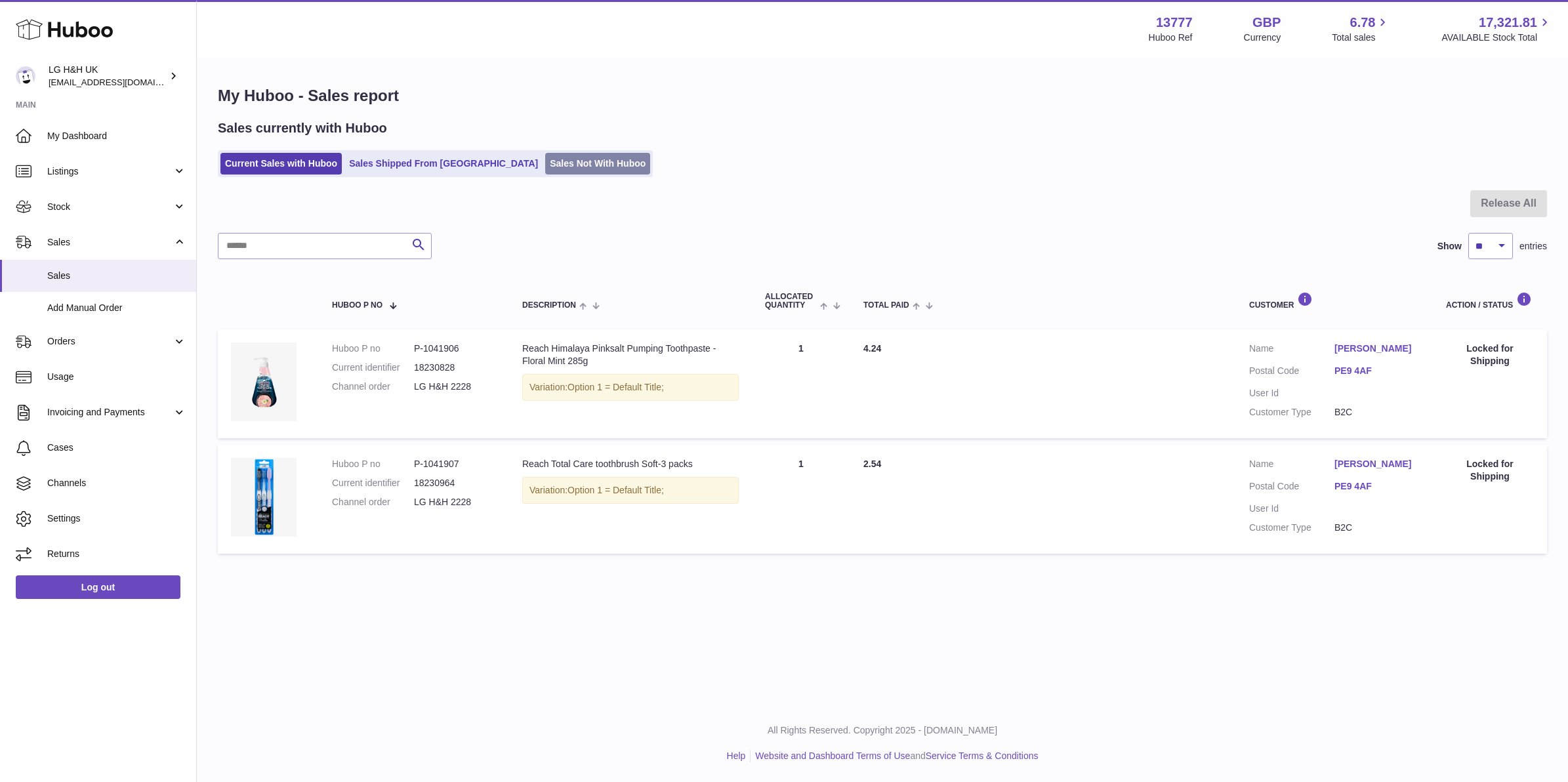
click at [545, 164] on link "Sales Not With Huboo" at bounding box center [597, 164] width 105 height 21
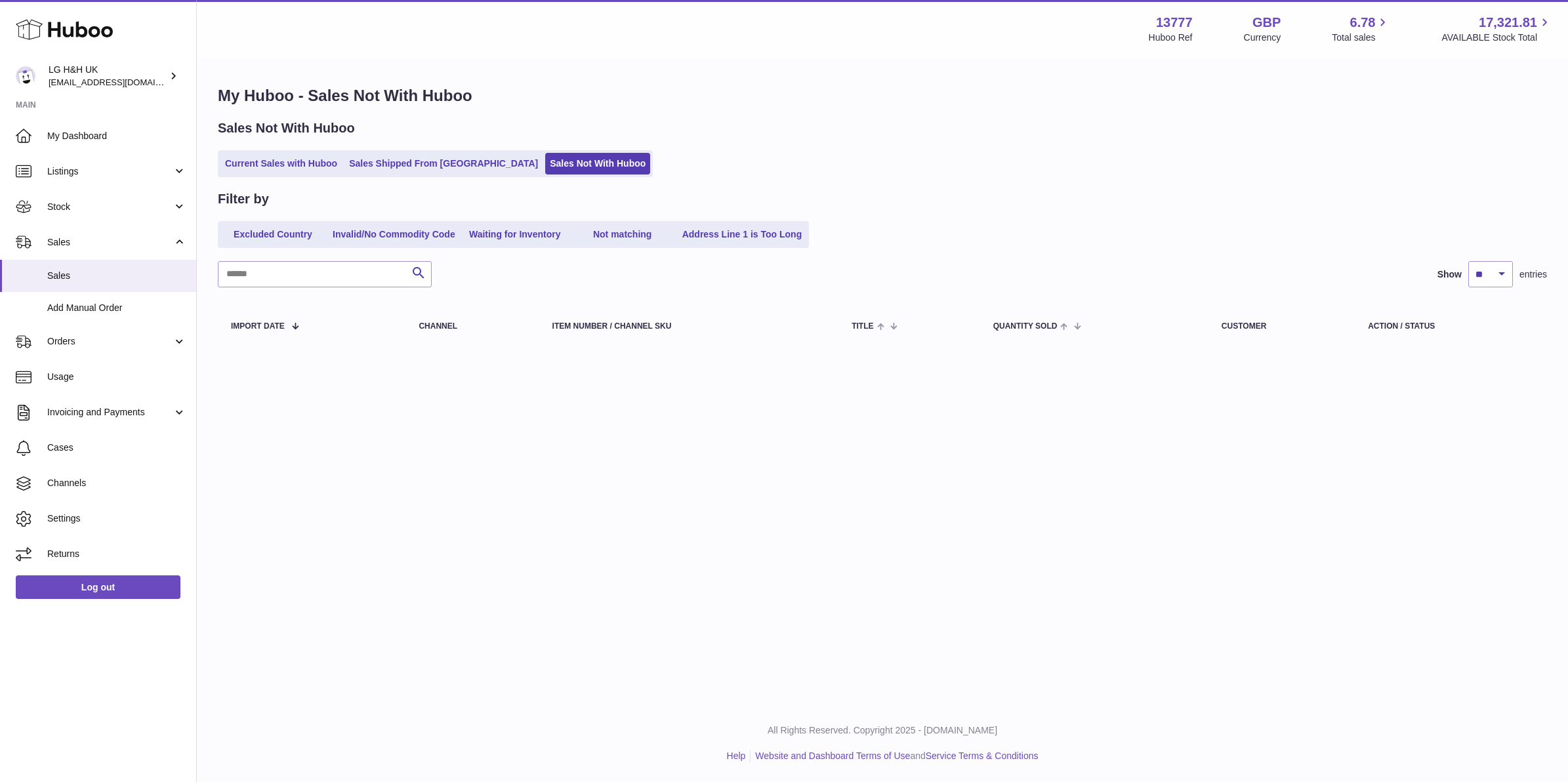
click at [1389, 456] on div "Menu Huboo 13777 Huboo Ref GBP Currency 6.78 Total sales 17,321.81 AVAILABLE St…" at bounding box center [882, 352] width 1371 height 705
